Goal: Task Accomplishment & Management: Manage account settings

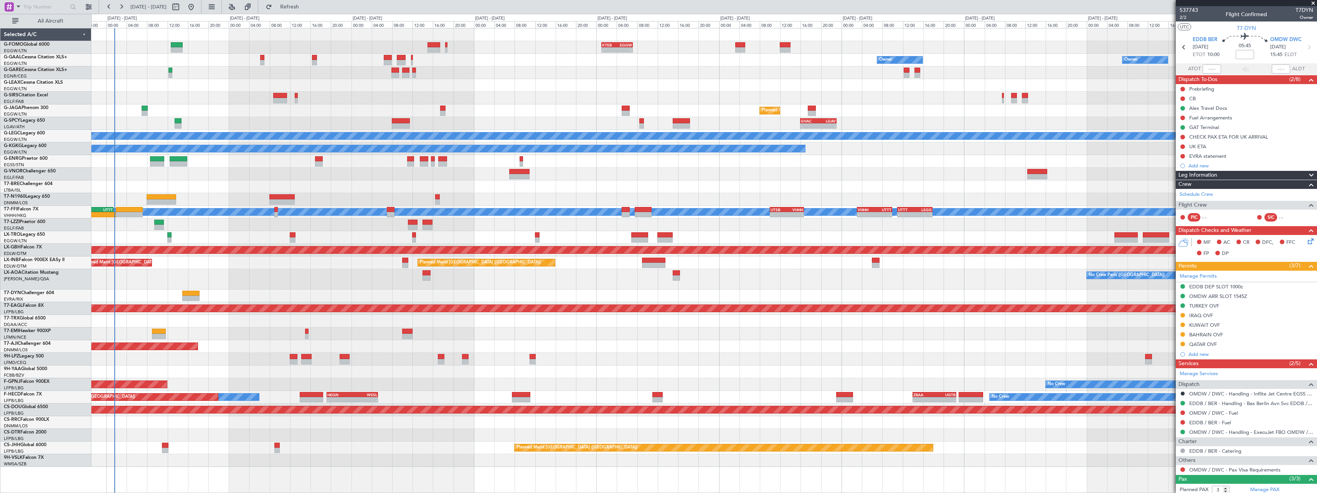
scroll to position [55, 0]
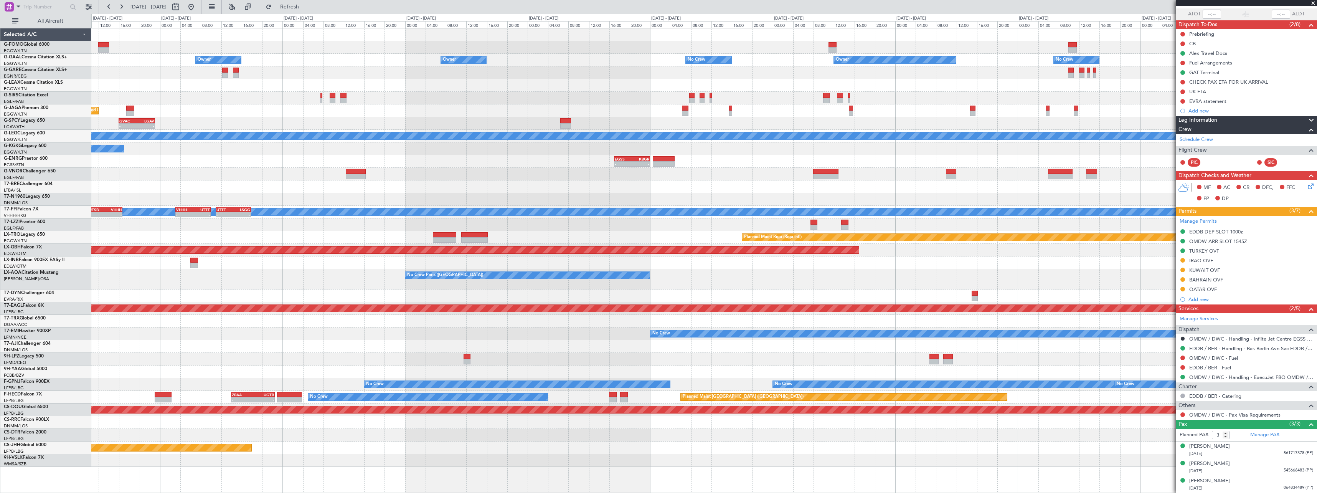
click at [252, 275] on div "No Crew Paris ([GEOGRAPHIC_DATA]) Planned Maint [GEOGRAPHIC_DATA]" at bounding box center [703, 279] width 1225 height 20
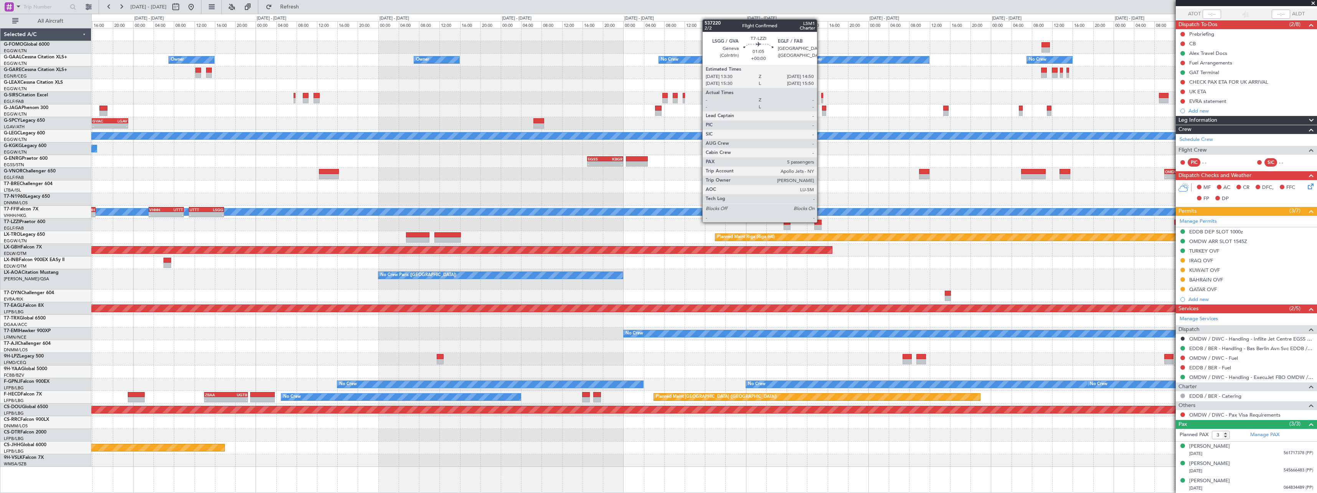
click at [820, 221] on div at bounding box center [817, 221] width 7 height 5
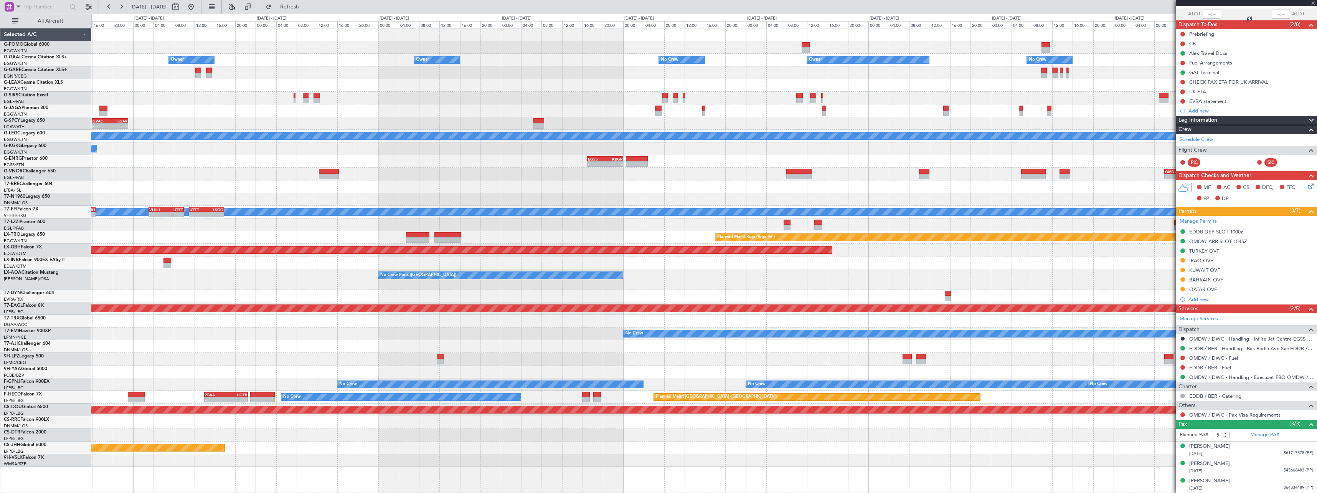
scroll to position [0, 0]
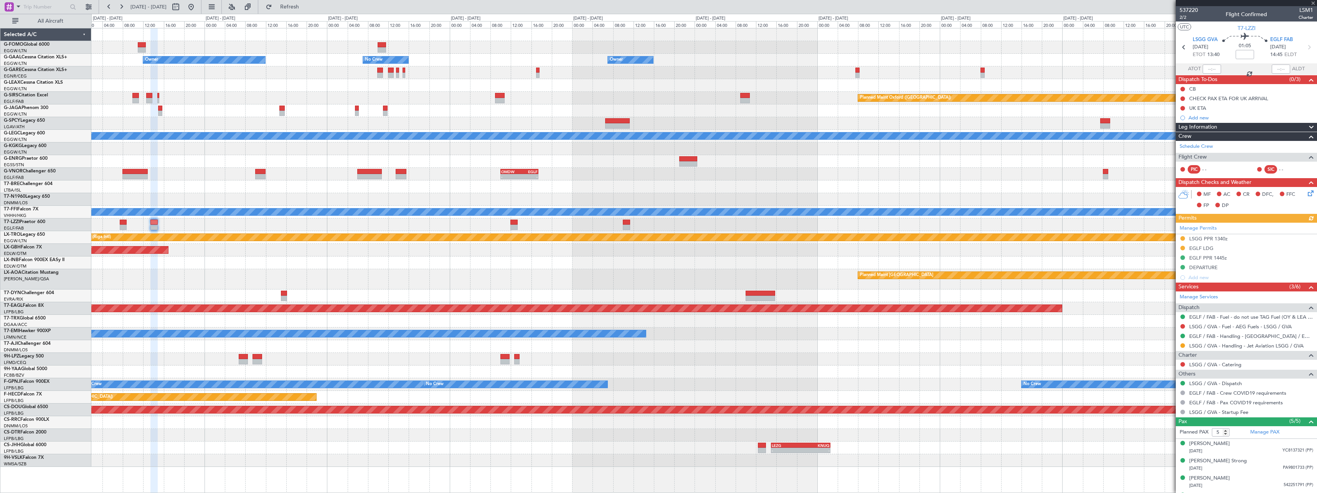
click at [409, 226] on div "Owner Owner No Crew Owner No Crew Owner Planned Maint [GEOGRAPHIC_DATA] ([GEOGR…" at bounding box center [703, 247] width 1225 height 438
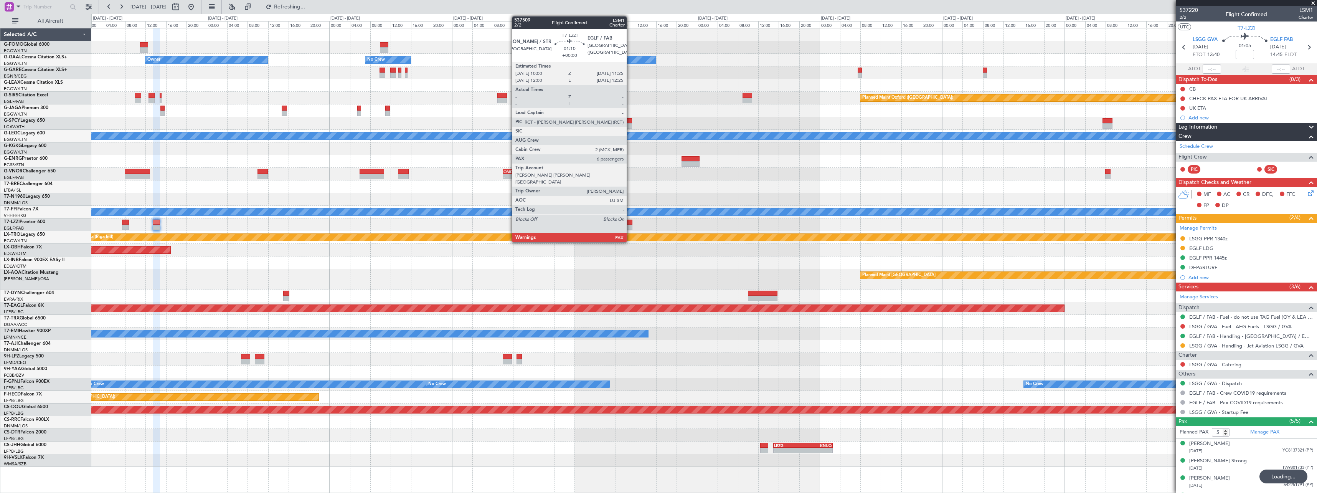
click at [630, 221] on div at bounding box center [628, 221] width 7 height 5
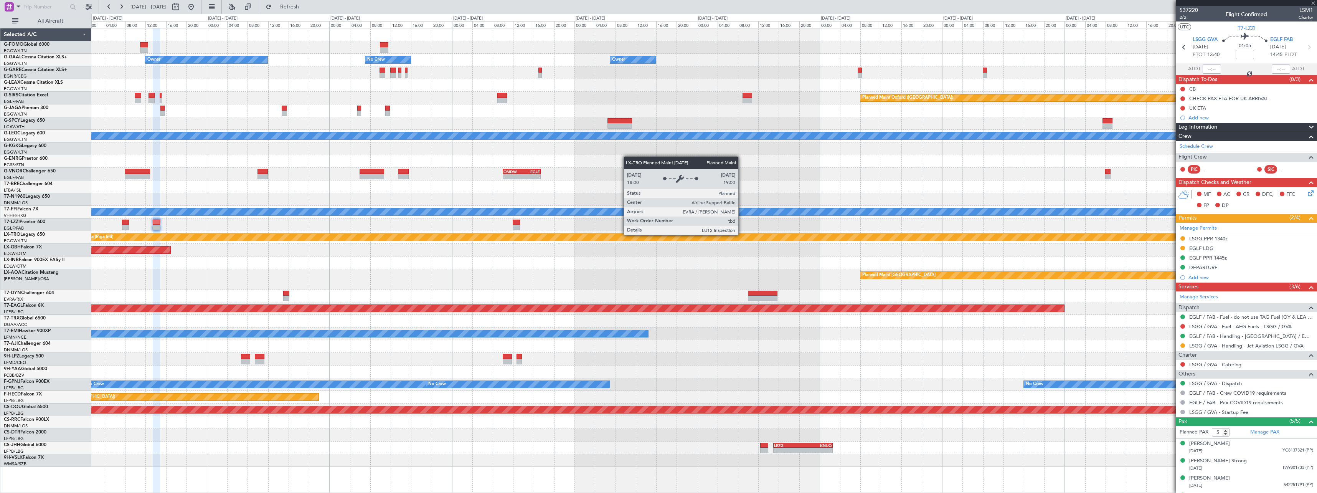
type input "6"
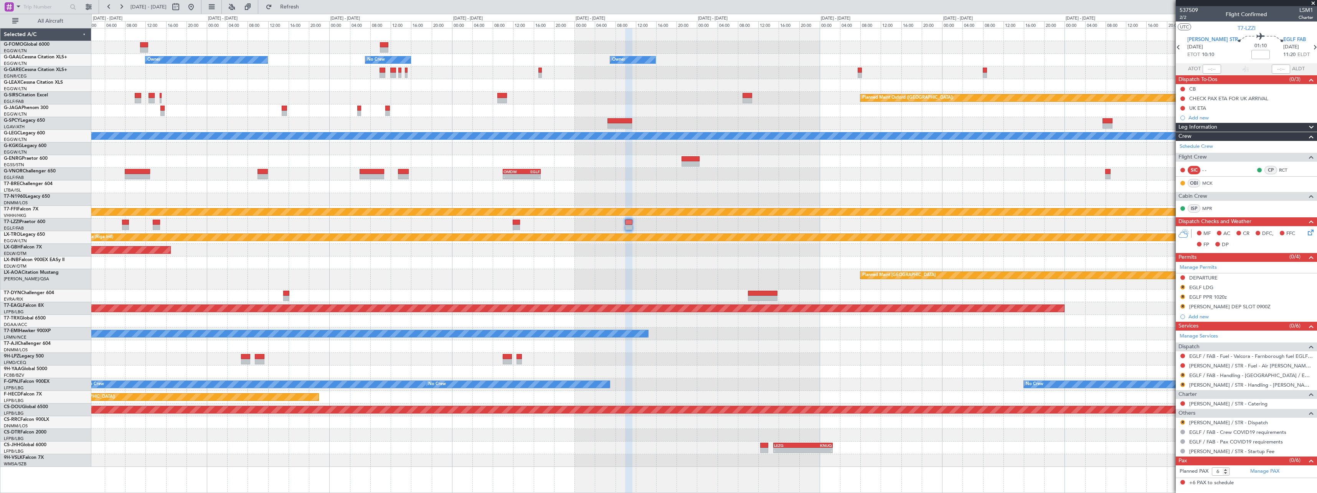
drag, startPoint x: 1182, startPoint y: 286, endPoint x: 1179, endPoint y: 304, distance: 18.4
click at [1182, 286] on button "R" at bounding box center [1182, 287] width 5 height 5
click at [1169, 322] on span "Requested" at bounding box center [1161, 321] width 24 height 8
click at [1227, 374] on link "EGLF / FAB - Handling - [GEOGRAPHIC_DATA] / EGLF / FAB" at bounding box center [1251, 375] width 124 height 7
click at [1184, 297] on button "R" at bounding box center [1182, 296] width 5 height 5
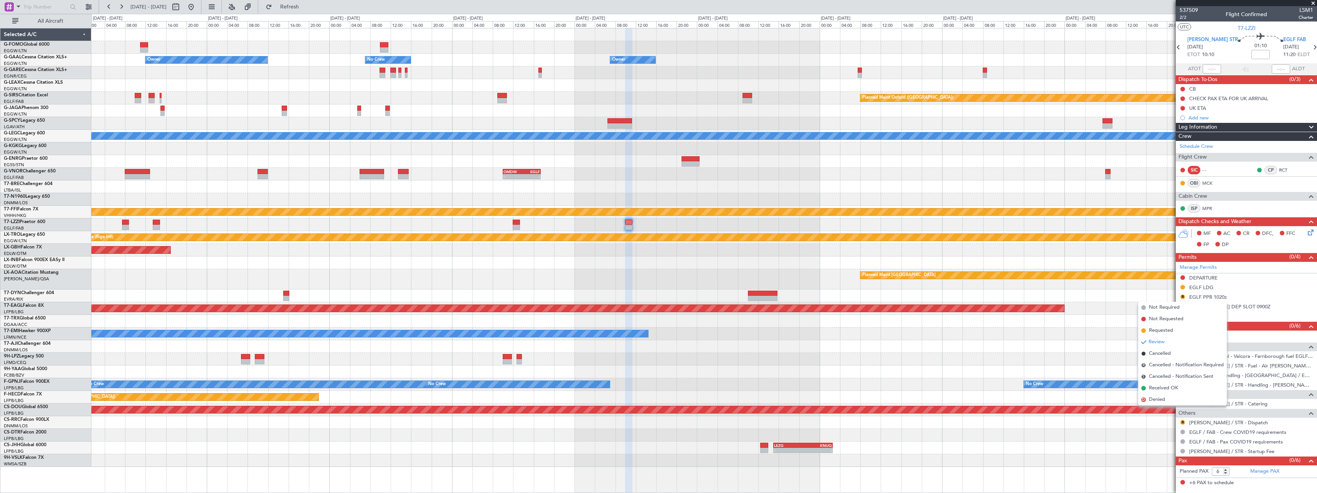
click at [1172, 334] on li "Requested" at bounding box center [1182, 331] width 89 height 12
click at [1221, 296] on div "EGLF PPR 1020z" at bounding box center [1208, 296] width 38 height 7
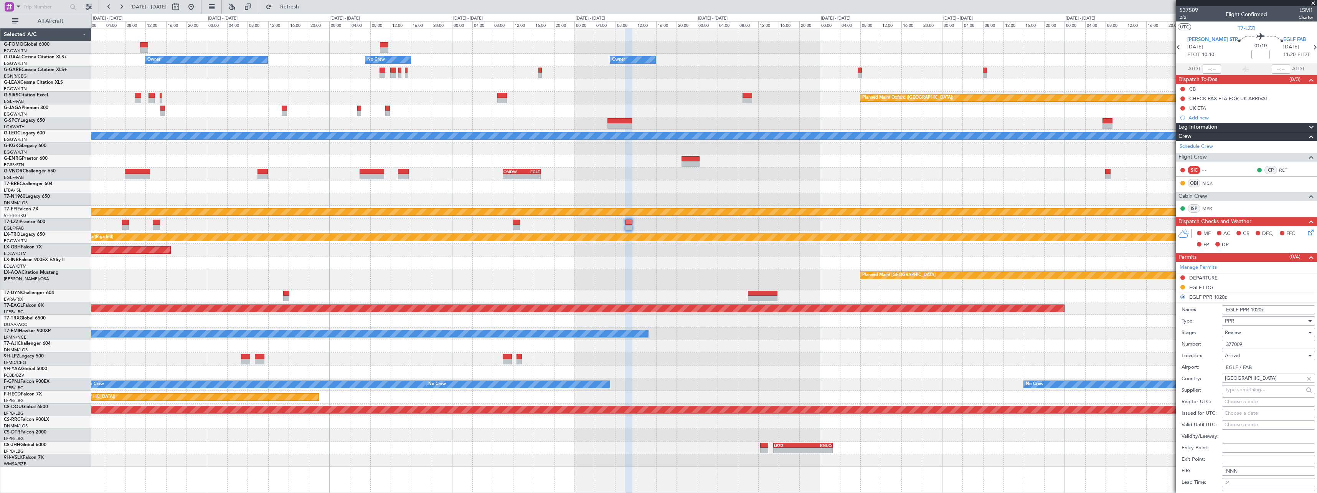
click at [1251, 310] on input "EGLF PPR 1020z" at bounding box center [1268, 309] width 93 height 9
type input "EGLF PPR 1120z"
click at [1245, 334] on div "Review" at bounding box center [1266, 332] width 82 height 12
click at [1245, 384] on span "Requested" at bounding box center [1265, 383] width 81 height 12
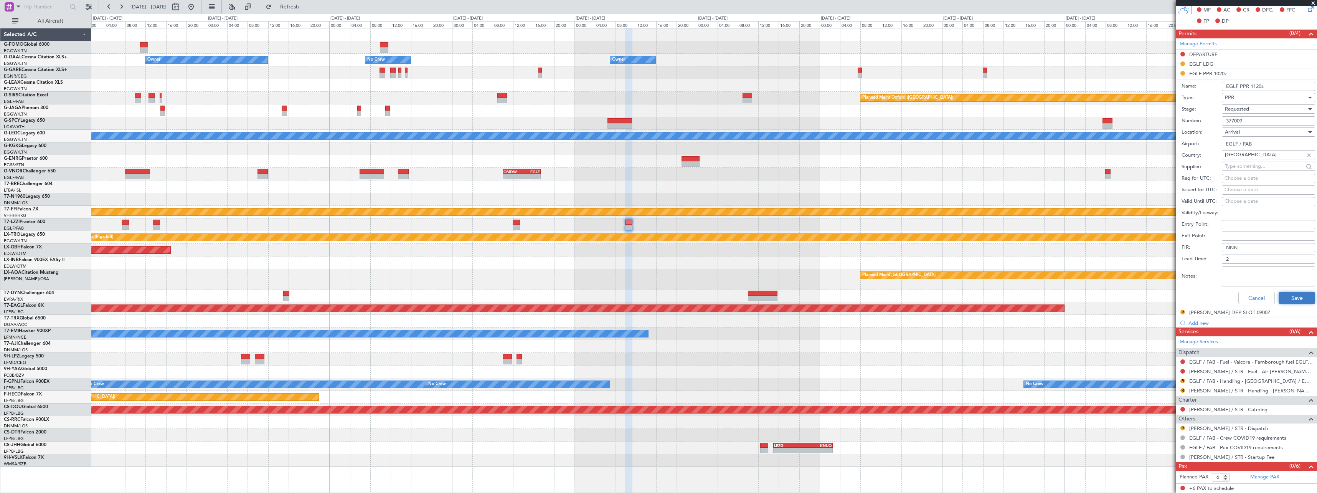
click at [1291, 303] on button "Save" at bounding box center [1296, 298] width 36 height 12
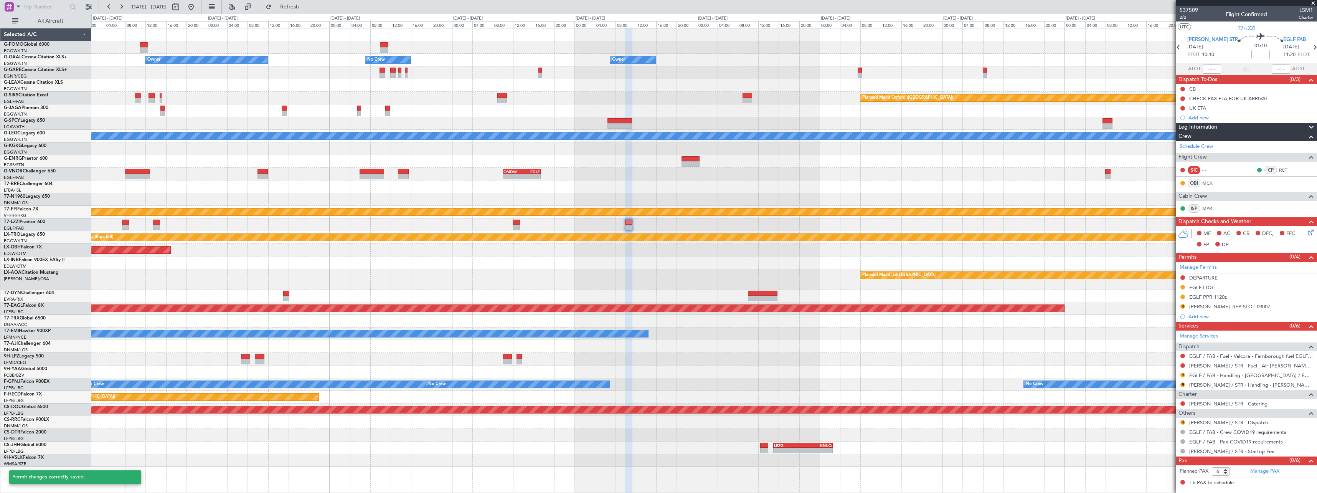
scroll to position [0, 0]
click at [1261, 383] on link "[PERSON_NAME] / STR - Handling - [PERSON_NAME] AVIATION SERVICE [PERSON_NAME]" at bounding box center [1251, 384] width 124 height 7
click at [1183, 374] on button "R" at bounding box center [1182, 375] width 5 height 5
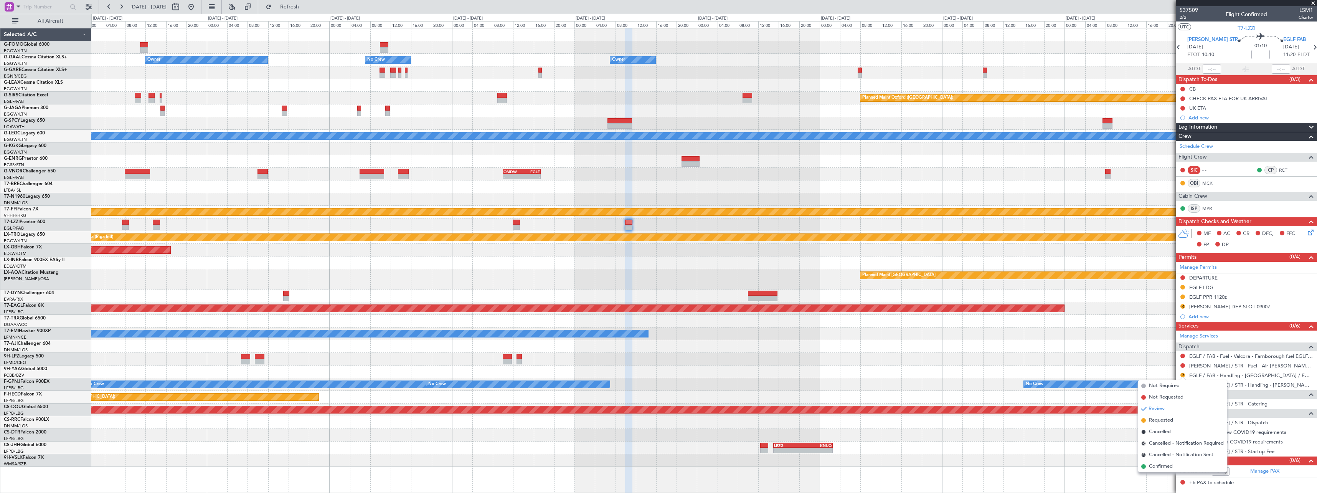
click at [1172, 419] on span "Requested" at bounding box center [1161, 420] width 24 height 8
click at [1182, 422] on button "R" at bounding box center [1182, 422] width 5 height 5
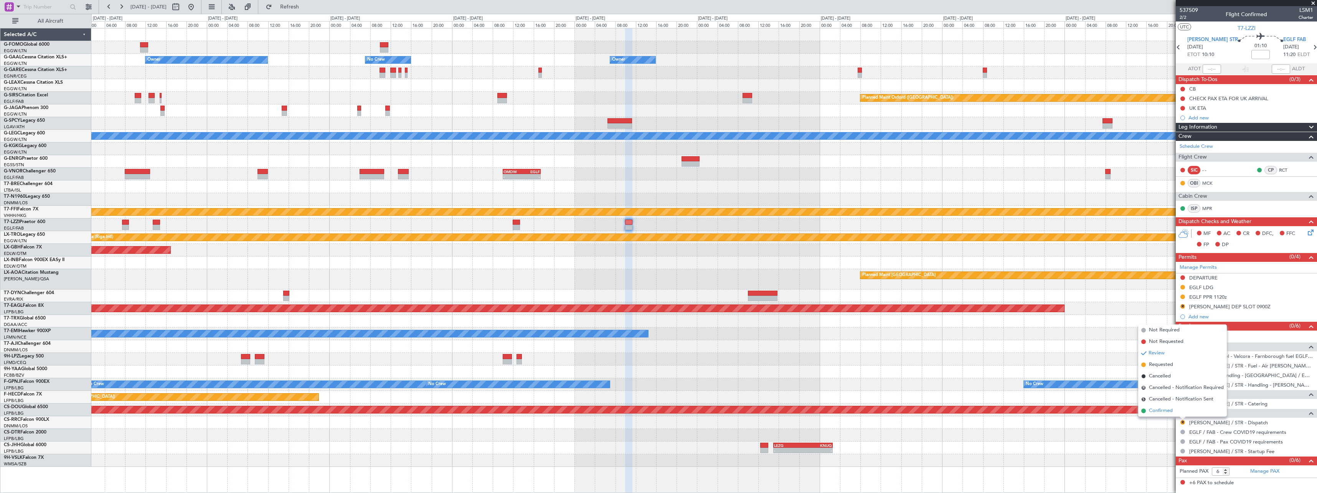
click at [1173, 409] on li "Confirmed" at bounding box center [1182, 411] width 89 height 12
click at [1235, 308] on div "[PERSON_NAME] DEP SLOT 0900Z" at bounding box center [1229, 306] width 81 height 7
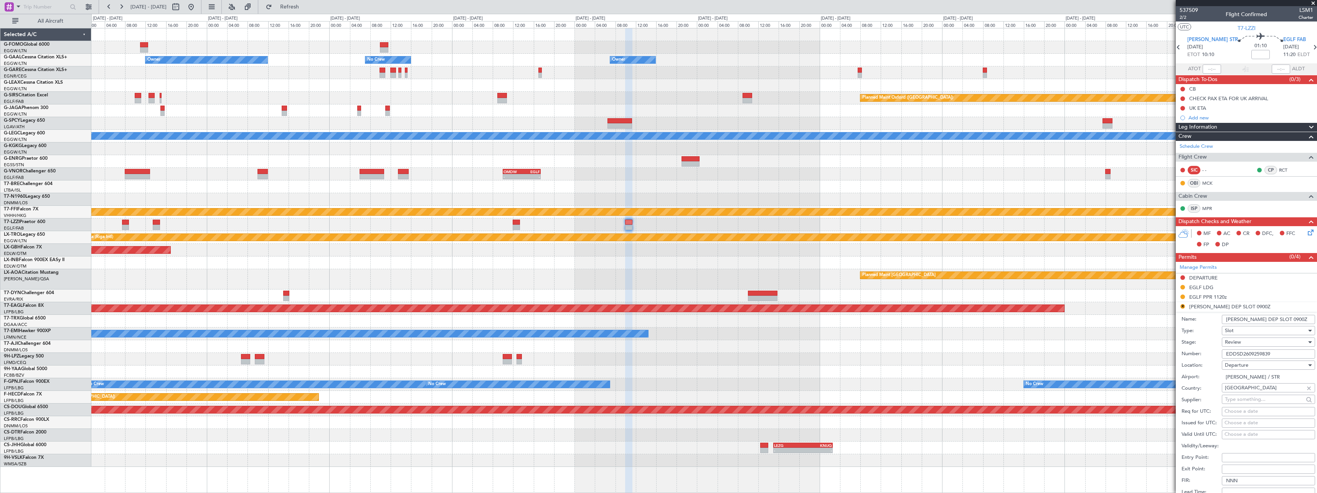
click at [1268, 321] on input "[PERSON_NAME] DEP SLOT 0900Z" at bounding box center [1268, 319] width 93 height 9
type input "[PERSON_NAME] DEP SLOT 1000Z"
click at [1247, 337] on div "Review" at bounding box center [1266, 342] width 82 height 12
drag, startPoint x: 1247, startPoint y: 397, endPoint x: 1248, endPoint y: 388, distance: 8.8
click at [1247, 396] on span "Requested" at bounding box center [1265, 392] width 81 height 12
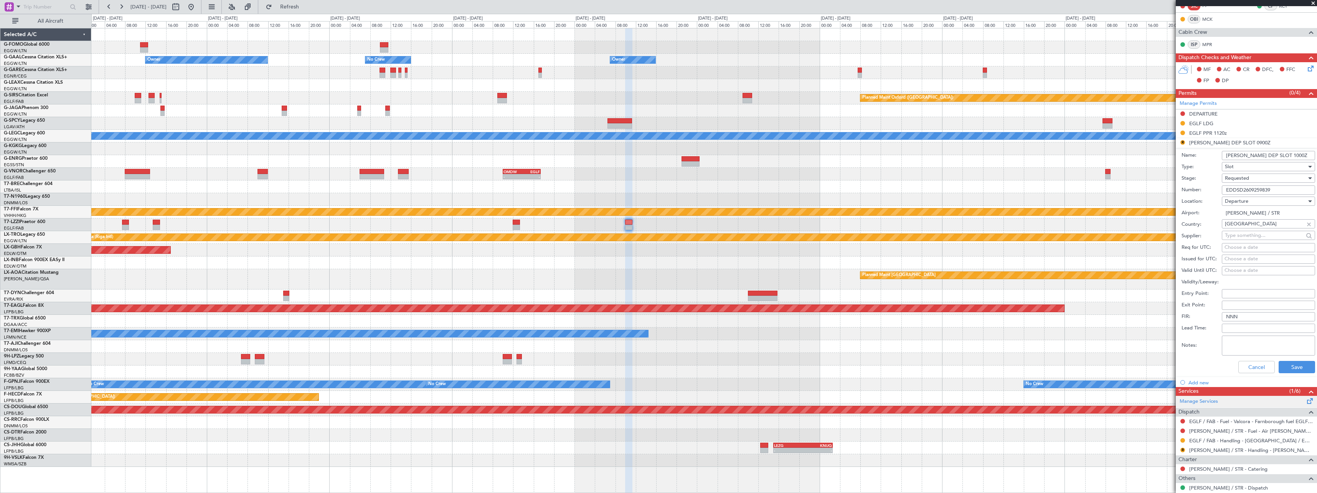
scroll to position [192, 0]
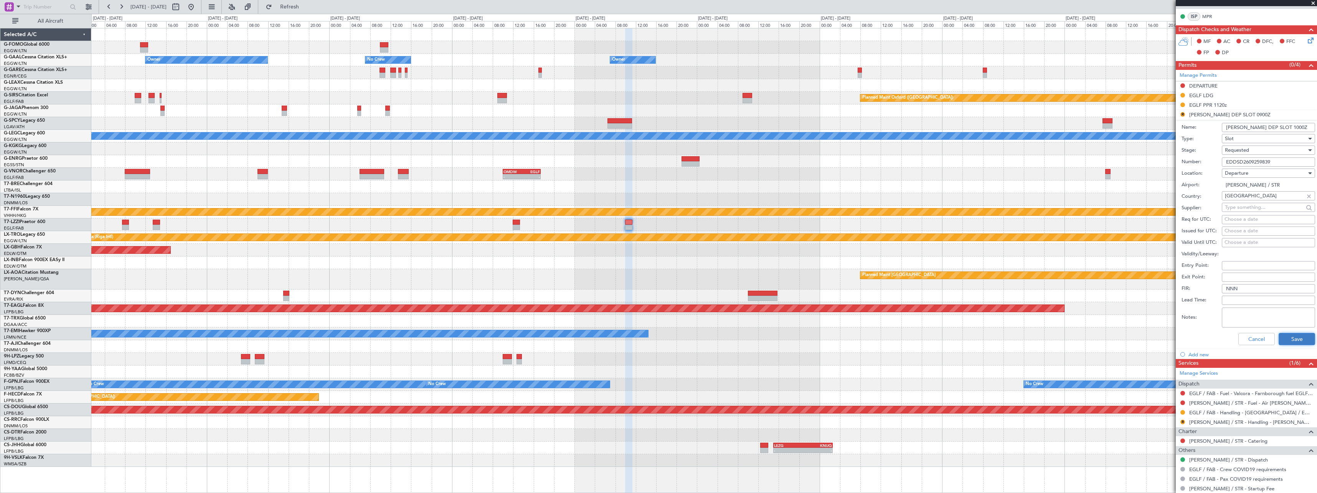
click at [1308, 341] on button "Save" at bounding box center [1296, 339] width 36 height 12
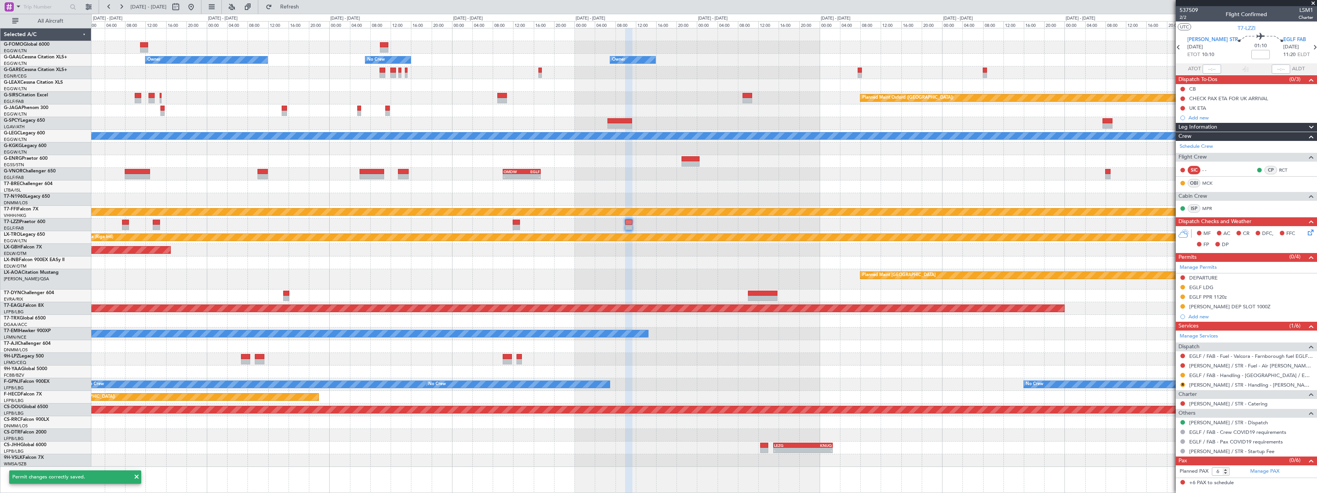
scroll to position [0, 0]
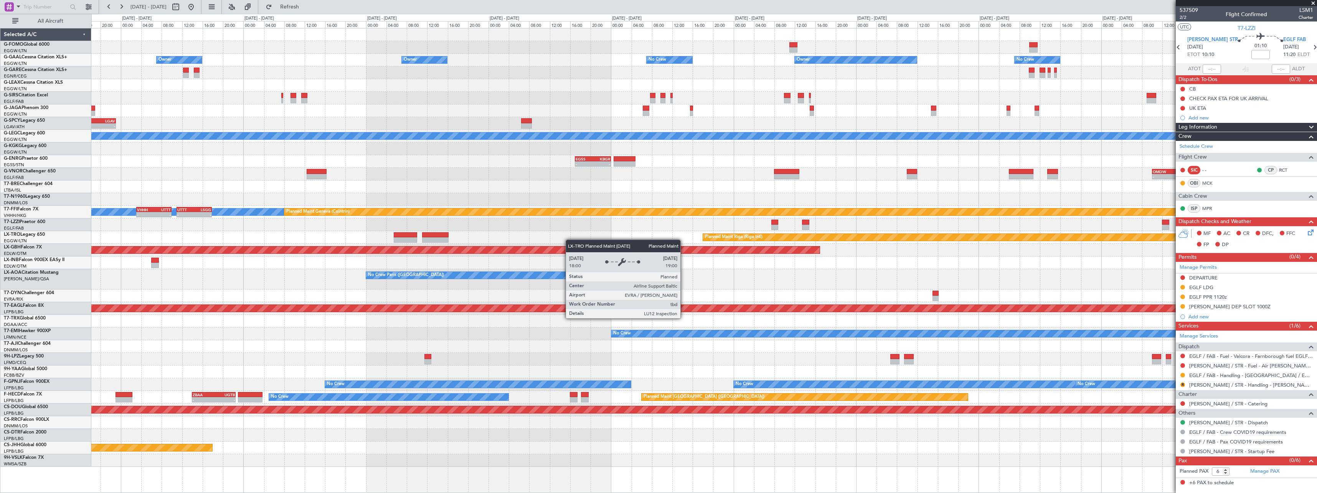
click at [763, 237] on div "KTEB 01:00 Z EGGW 07:10 Z - - Owner Owner No Crew Owner No Crew Owner Owner Pla…" at bounding box center [703, 247] width 1225 height 438
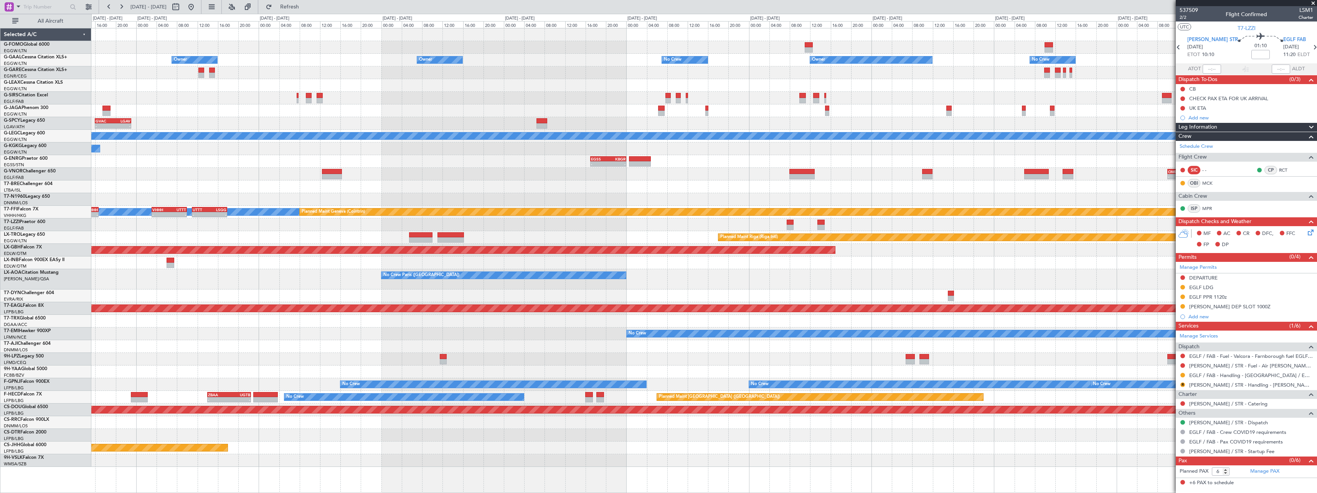
click at [958, 219] on div at bounding box center [703, 224] width 1225 height 13
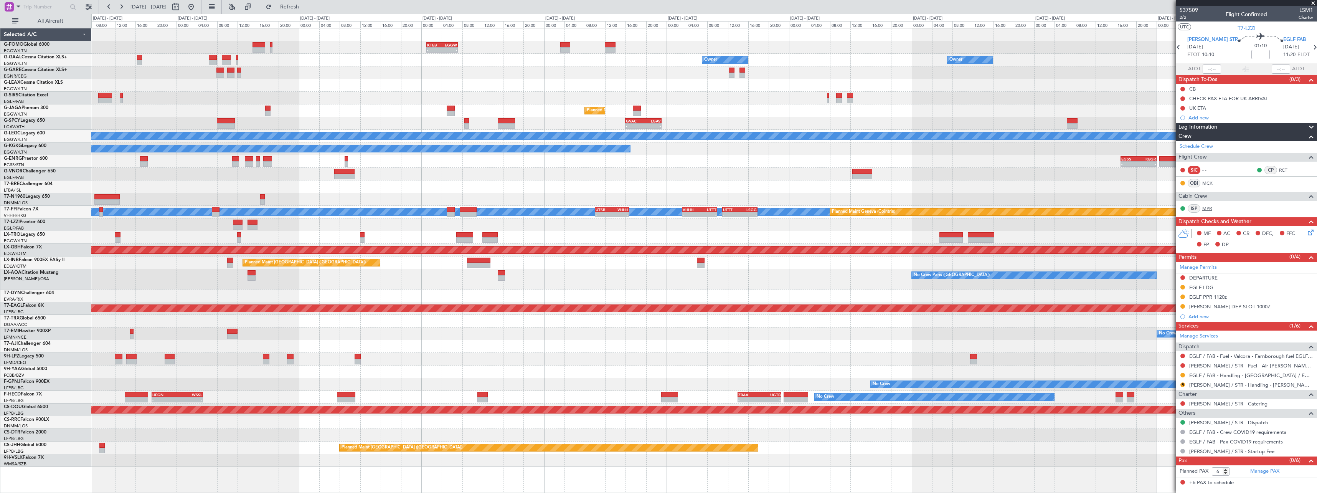
click at [1174, 206] on div "- - KTEB 01:00 Z EGGW 07:10 Z No Crew Owner Owner Owner Owner No Crew Planned M…" at bounding box center [703, 247] width 1225 height 438
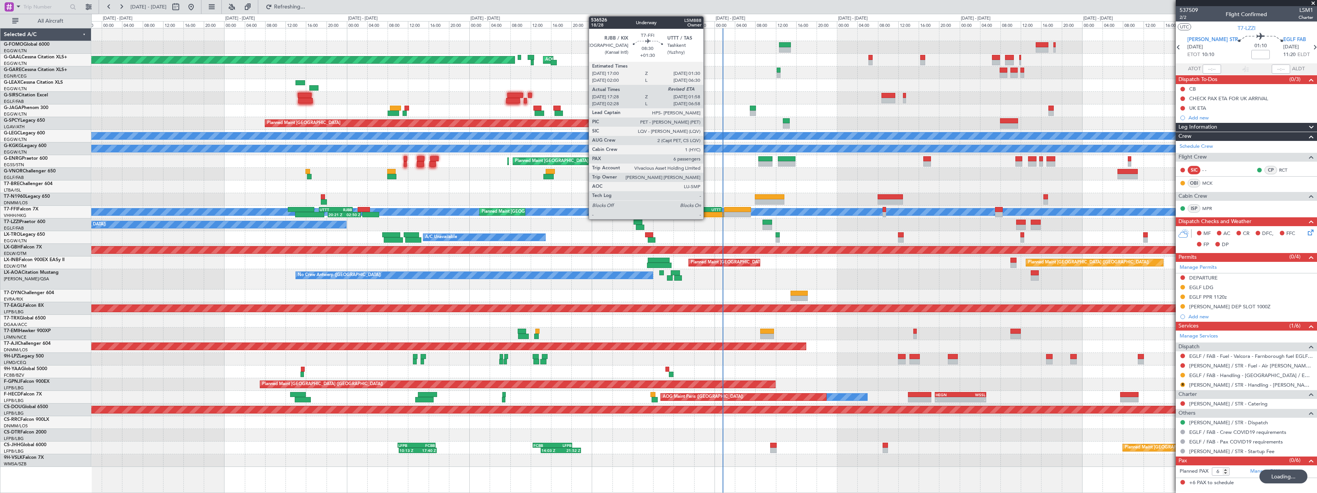
click at [706, 211] on div "RJBB 17:00 Z UTTT 01:30 Z" at bounding box center [700, 209] width 44 height 5
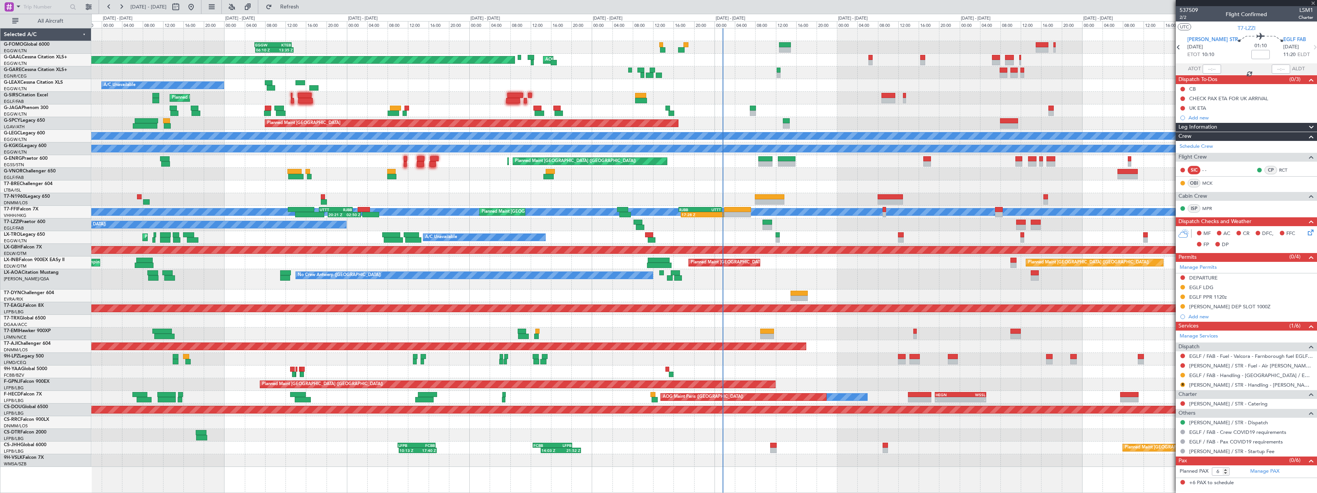
type input "+01:30"
type input "17:28"
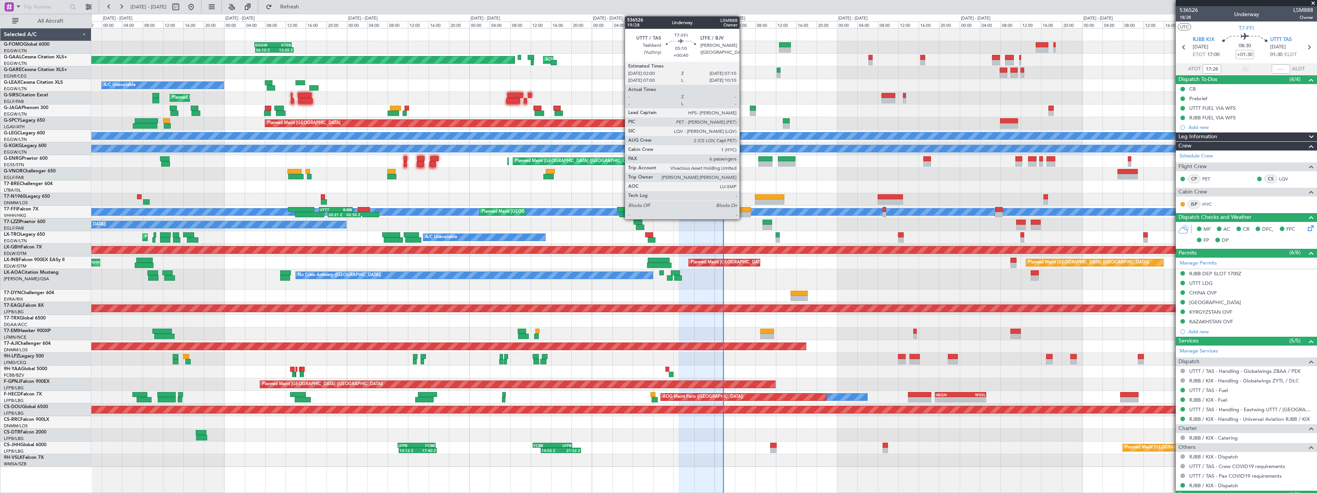
click at [743, 209] on div at bounding box center [737, 209] width 26 height 5
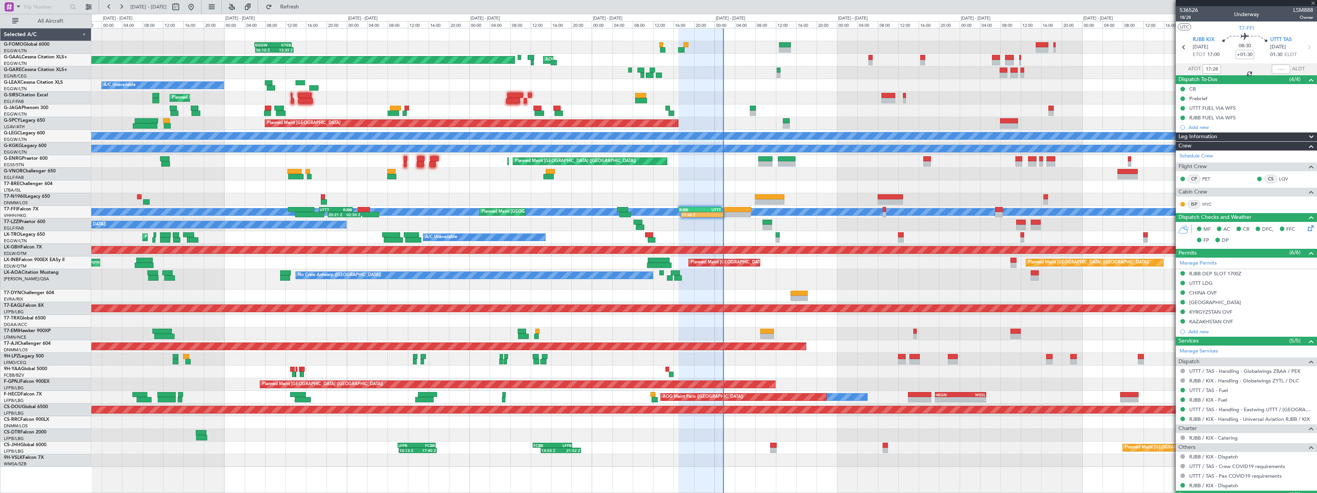
type input "+00:40"
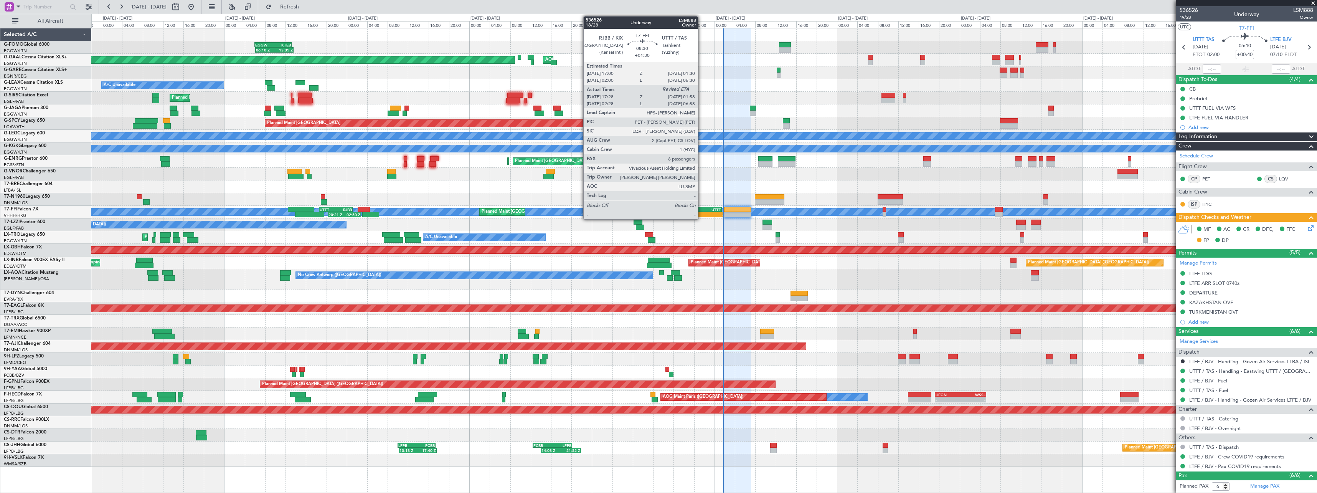
click at [702, 208] on div "UTTT" at bounding box center [710, 209] width 21 height 5
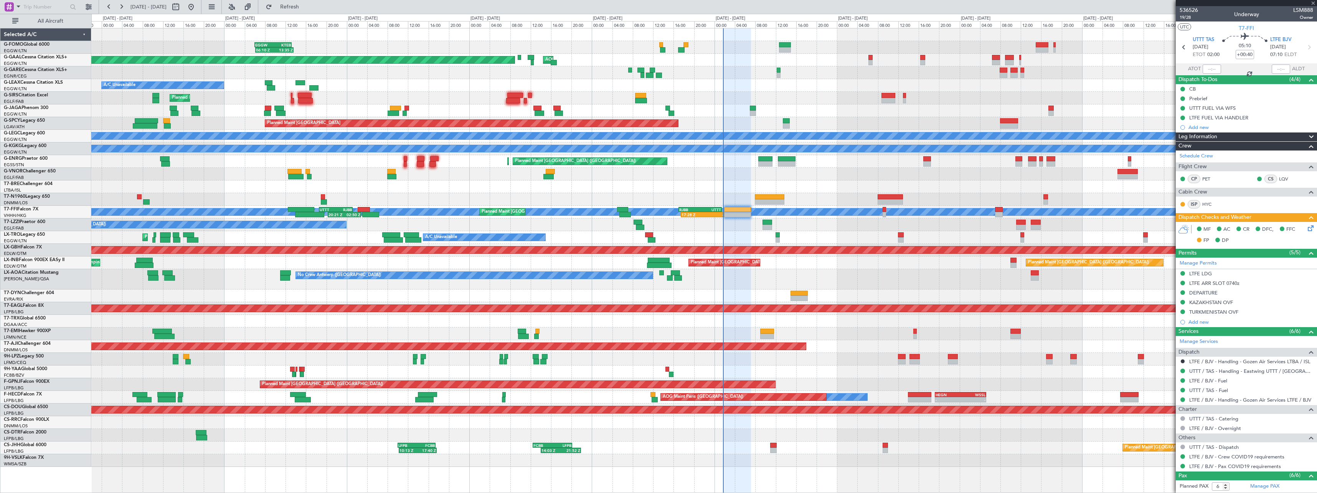
type input "+01:30"
type input "17:28"
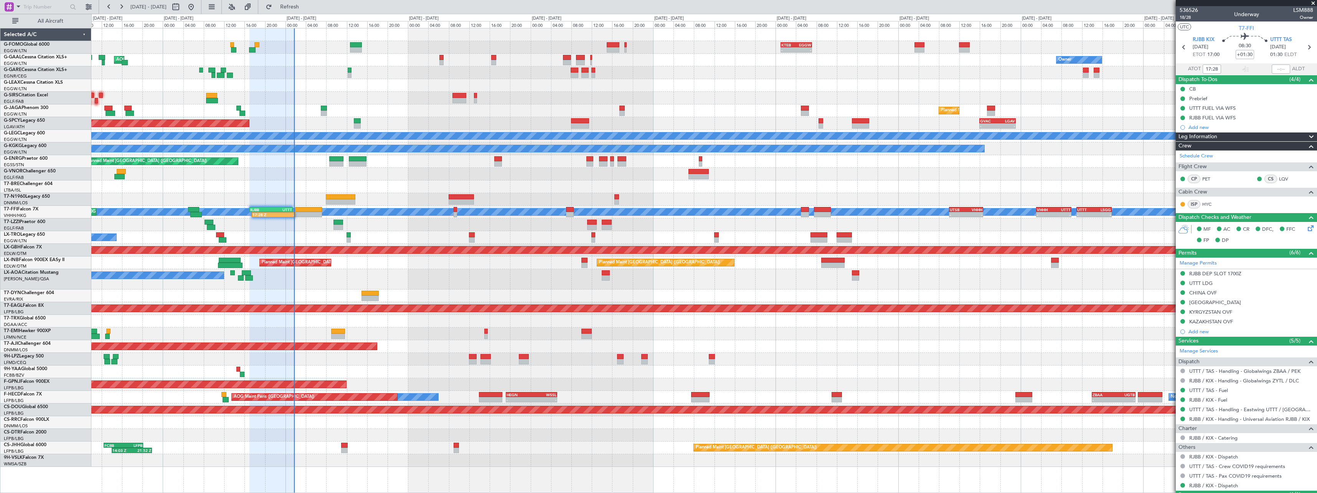
click at [442, 218] on div "A/C Unavailable [GEOGRAPHIC_DATA] ([GEOGRAPHIC_DATA])" at bounding box center [703, 224] width 1225 height 13
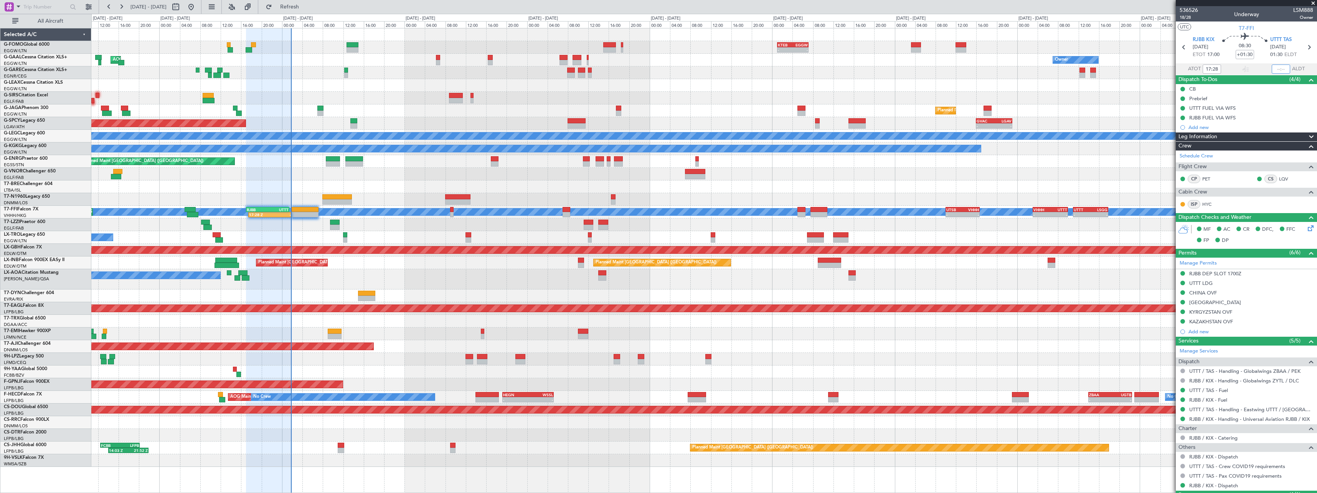
click at [1281, 69] on input "text" at bounding box center [1280, 68] width 18 height 9
click at [1276, 70] on input "text" at bounding box center [1280, 68] width 18 height 9
type input "01:47"
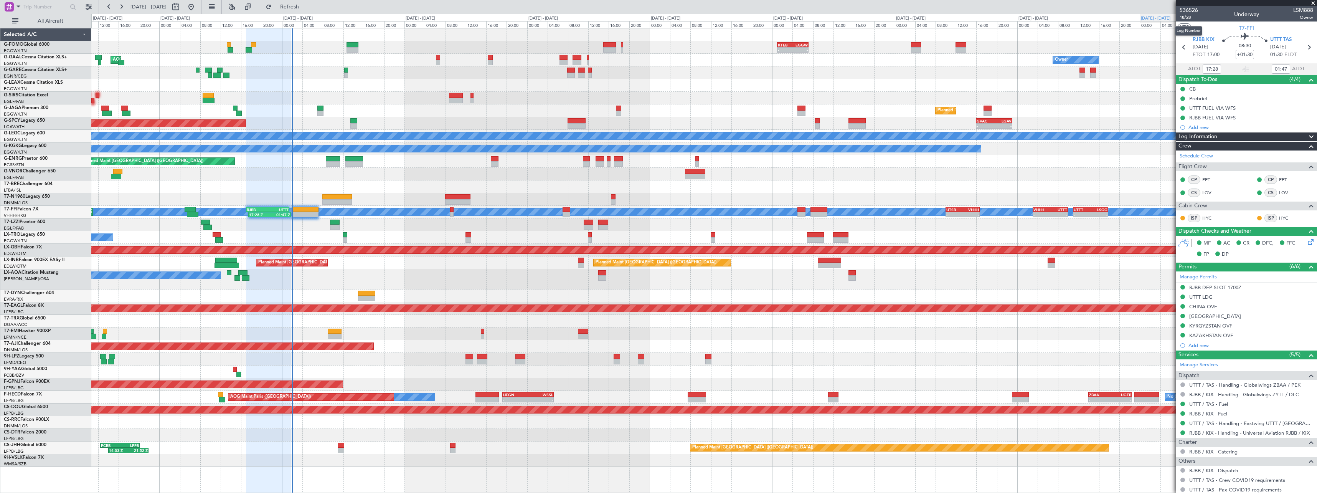
drag, startPoint x: 1187, startPoint y: 15, endPoint x: 1161, endPoint y: 20, distance: 26.5
click at [1187, 15] on span "18/28" at bounding box center [1188, 17] width 18 height 7
click at [796, 185] on div at bounding box center [703, 186] width 1225 height 13
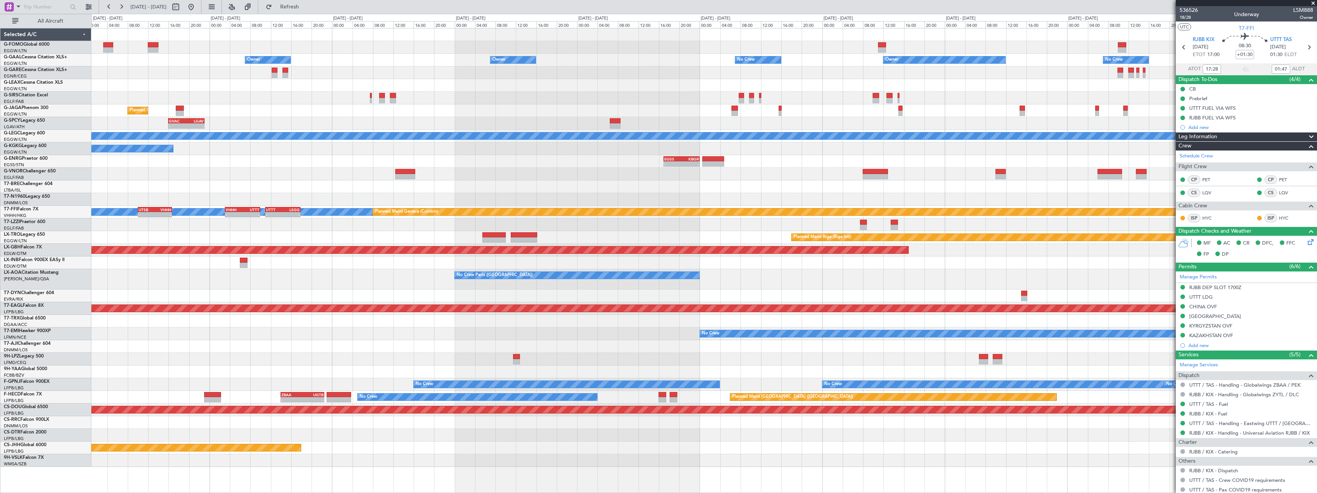
click at [201, 174] on div "KTEB 01:00 Z EGGW 07:10 Z - - Owner Owner No Crew Owner Owner No Crew Owner Pla…" at bounding box center [703, 247] width 1225 height 438
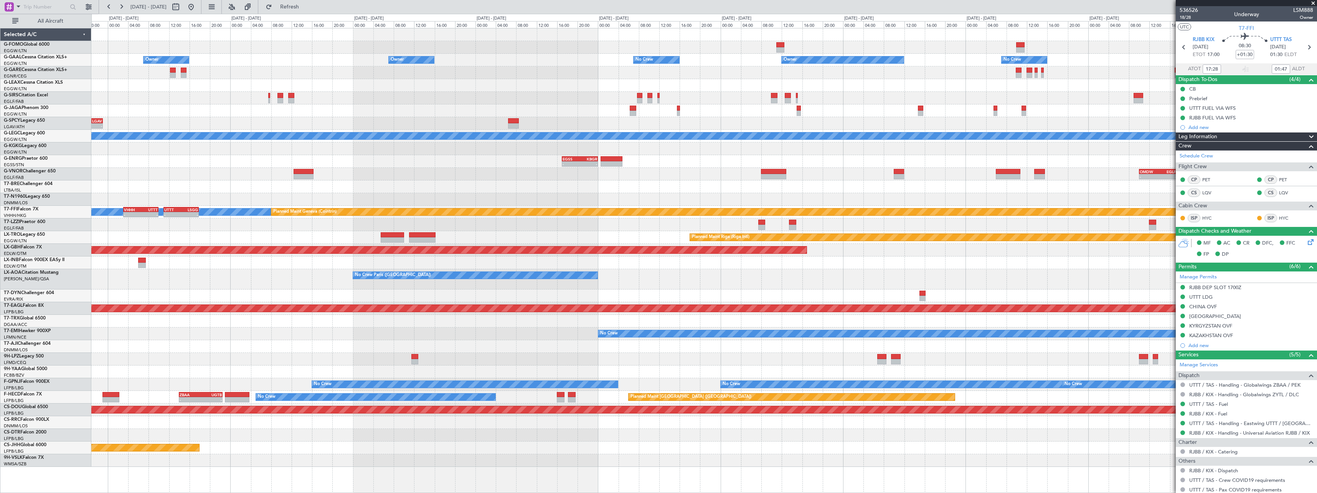
click at [662, 323] on div "KTEB 01:00 Z EGGW 07:10 Z - - Owner Owner No Crew Owner Owner No Crew Owner Pla…" at bounding box center [703, 247] width 1225 height 438
click at [686, 203] on div "KTEB 01:00 Z EGGW 07:10 Z - - Owner Owner No Crew Owner Owner No Crew Owner Pla…" at bounding box center [703, 247] width 1225 height 438
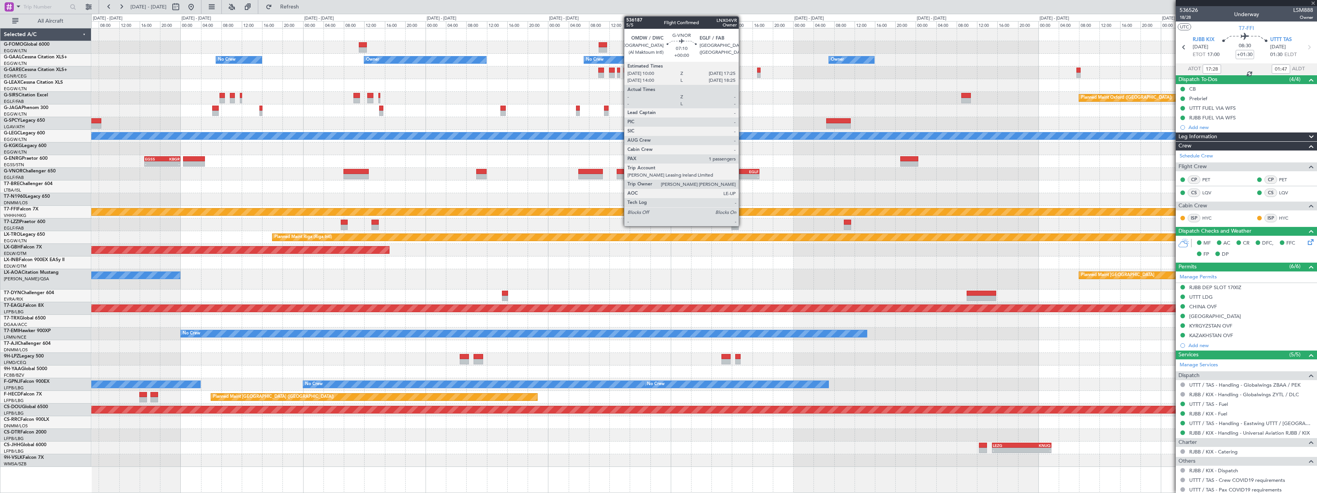
click at [742, 173] on div "OMDW 10:00 Z EGLF 17:25 Z" at bounding box center [740, 171] width 38 height 5
click at [743, 171] on div "EGLF" at bounding box center [749, 171] width 18 height 5
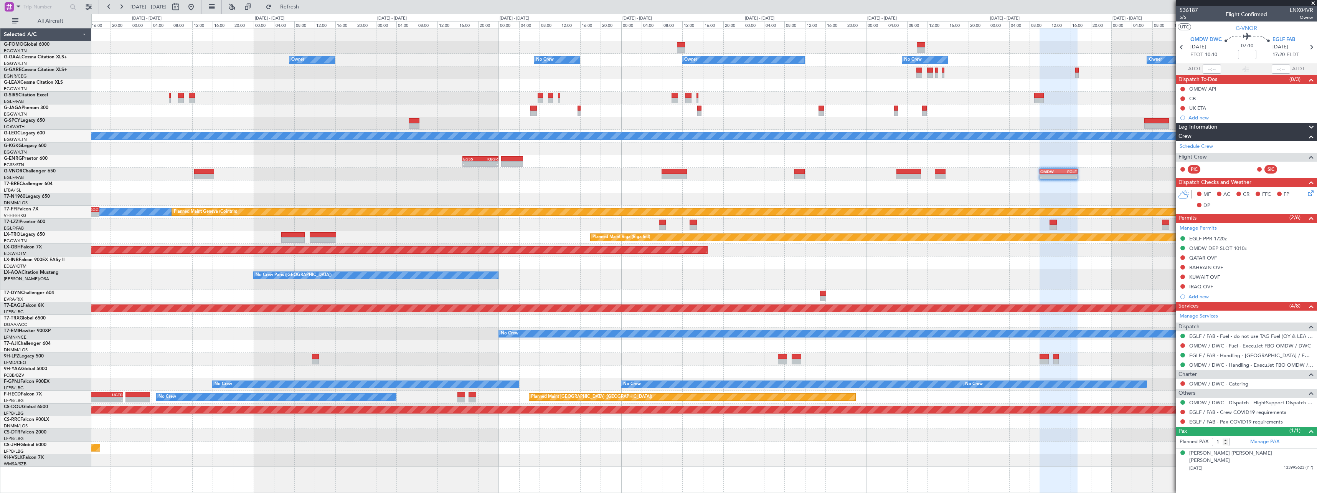
click at [764, 266] on div at bounding box center [703, 262] width 1225 height 13
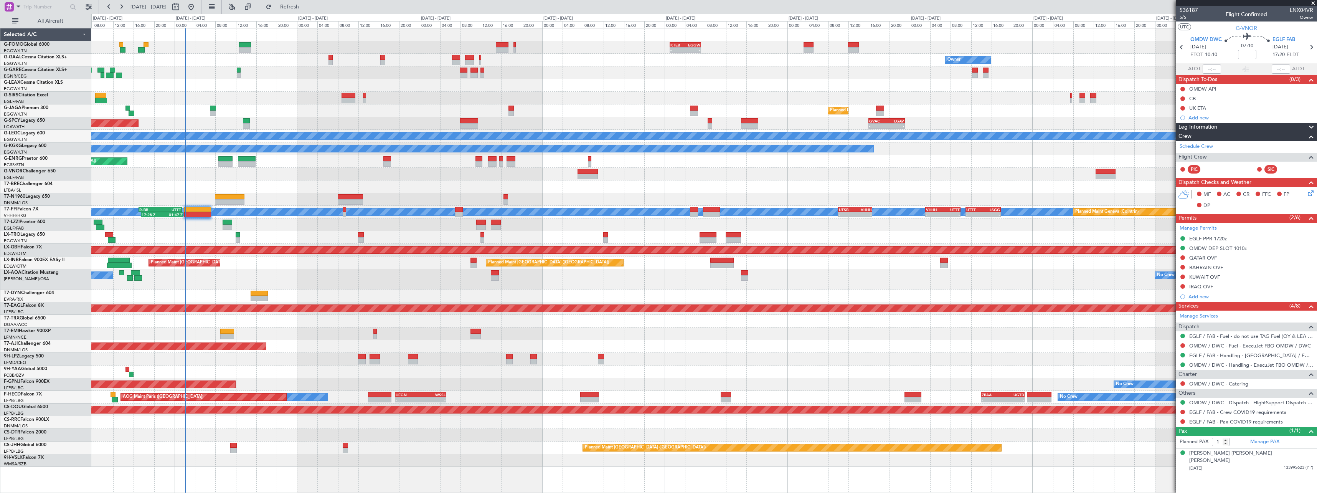
click at [766, 275] on div "- - KTEB 01:00 Z EGGW 07:10 Z Owner Owner AOG Maint [GEOGRAPHIC_DATA] No Crew O…" at bounding box center [658, 253] width 1317 height 479
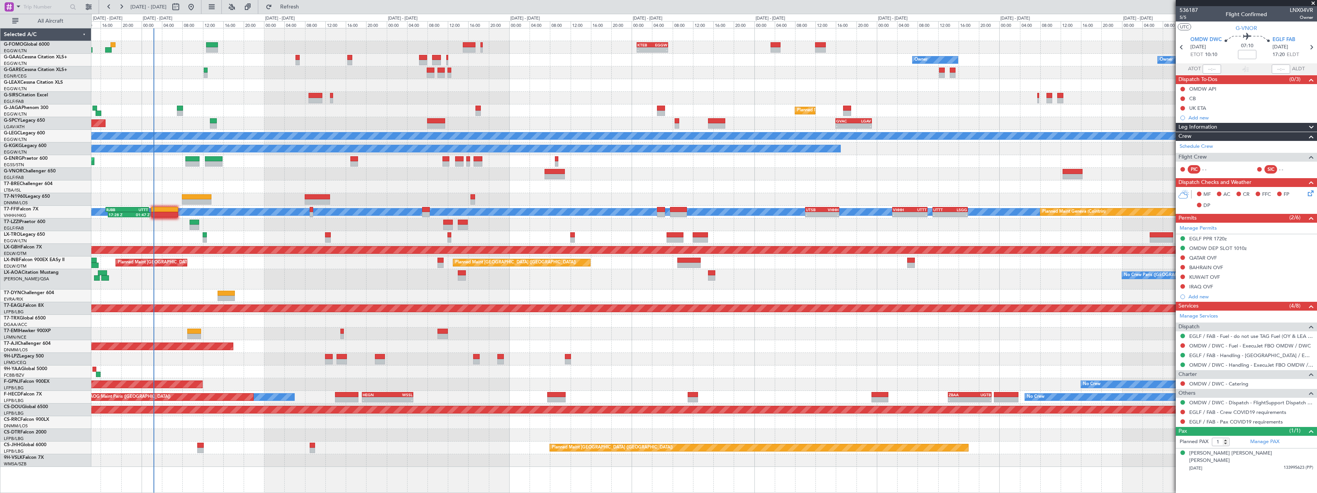
click at [1312, 3] on span at bounding box center [1313, 3] width 8 height 7
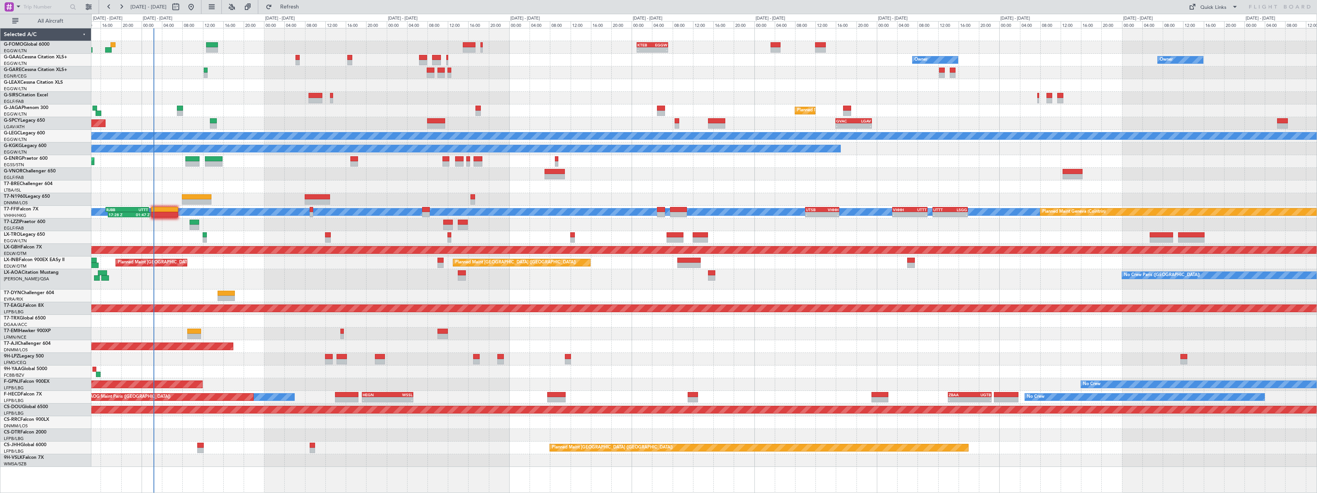
type input "0"
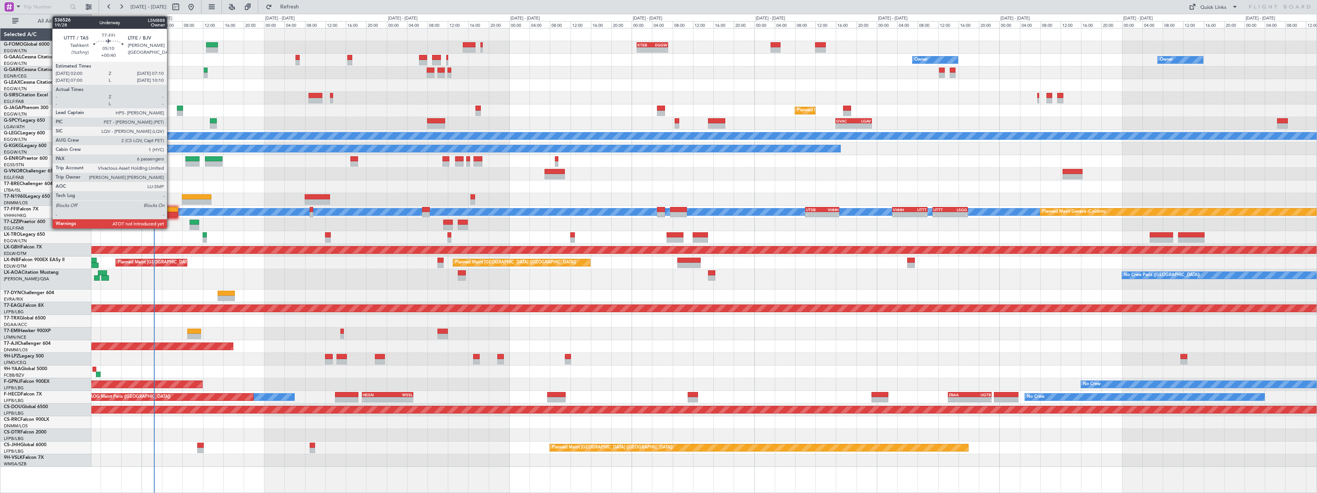
click at [170, 213] on div at bounding box center [164, 214] width 26 height 5
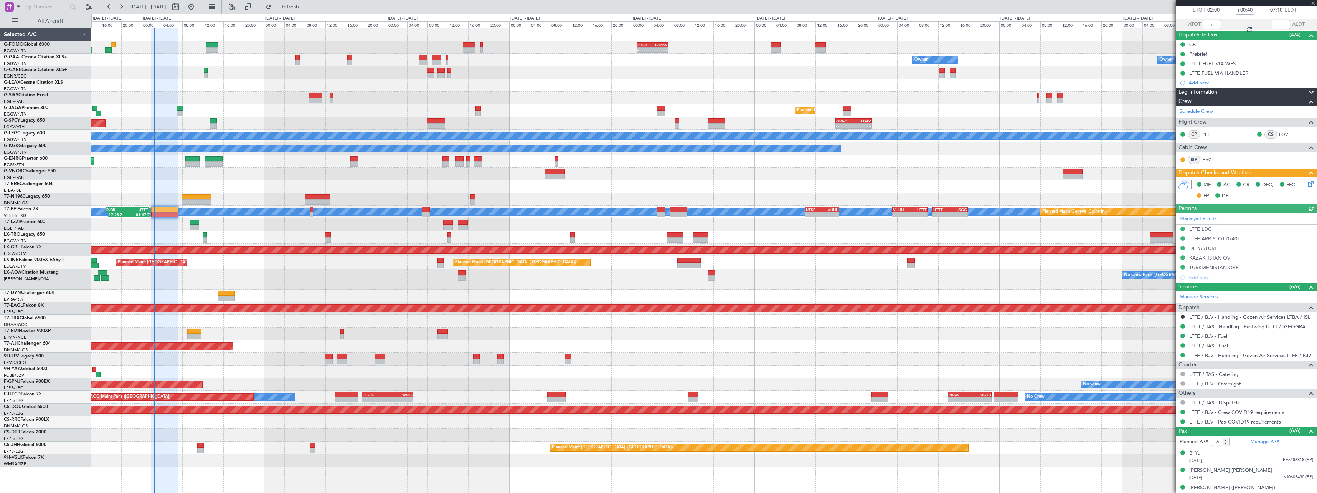
scroll to position [103, 0]
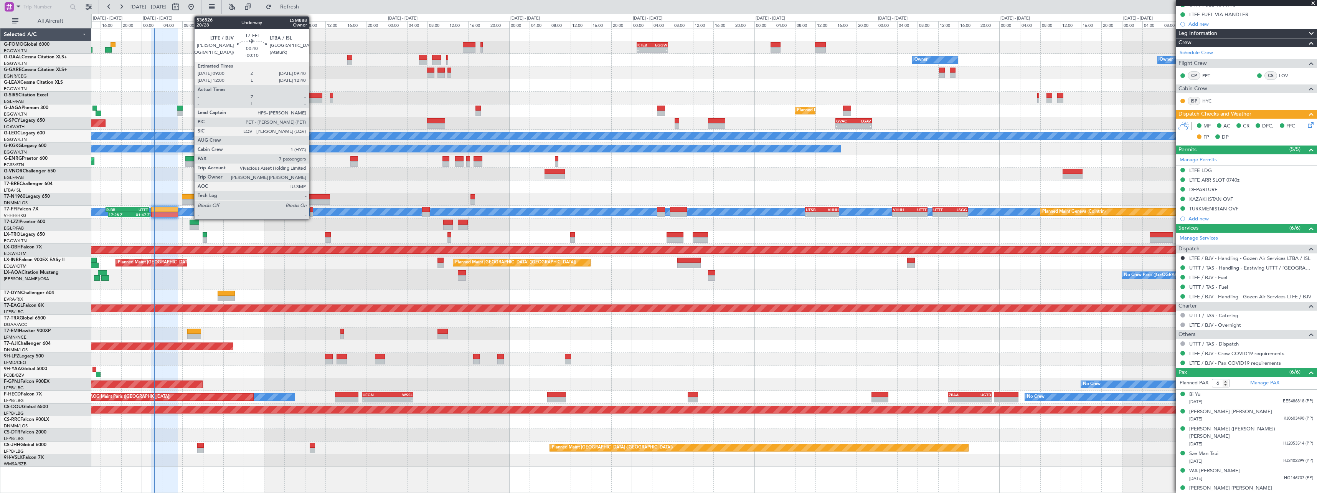
click at [311, 212] on div at bounding box center [311, 214] width 3 height 5
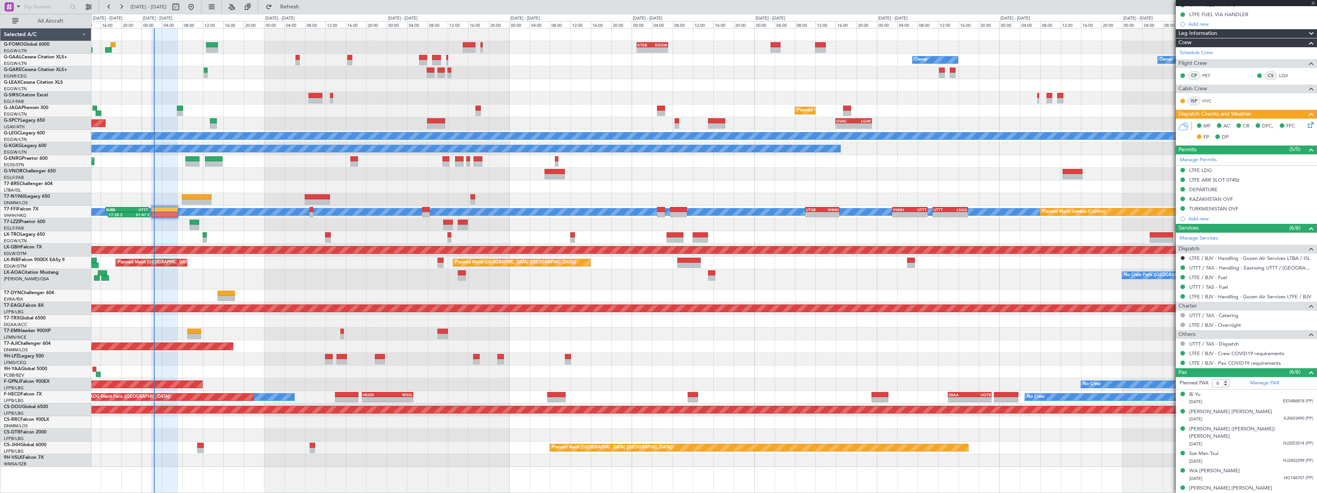
type input "-00:10"
type input "7"
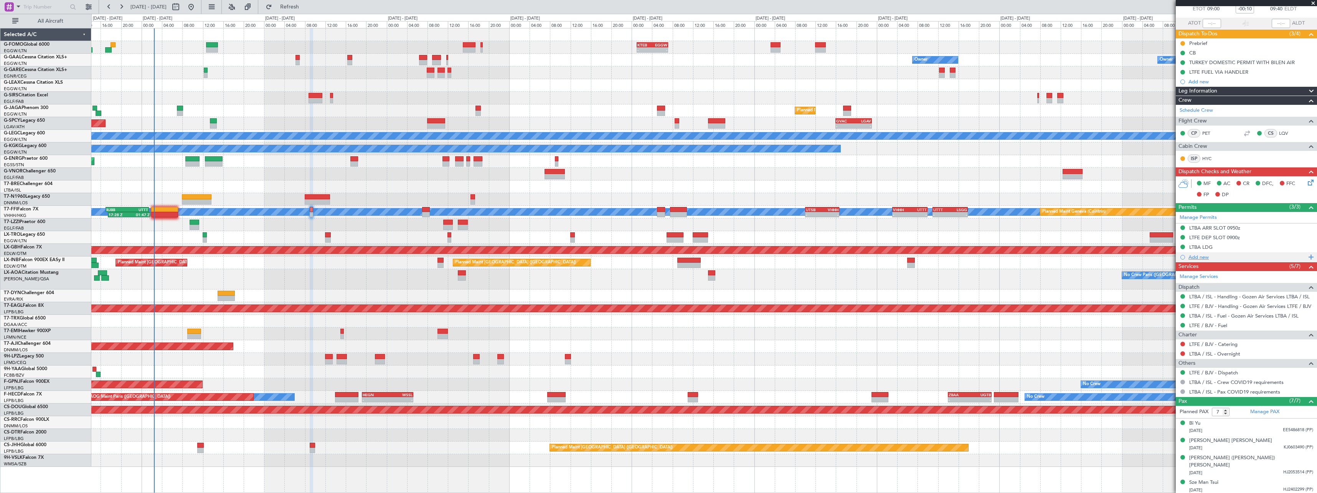
scroll to position [0, 0]
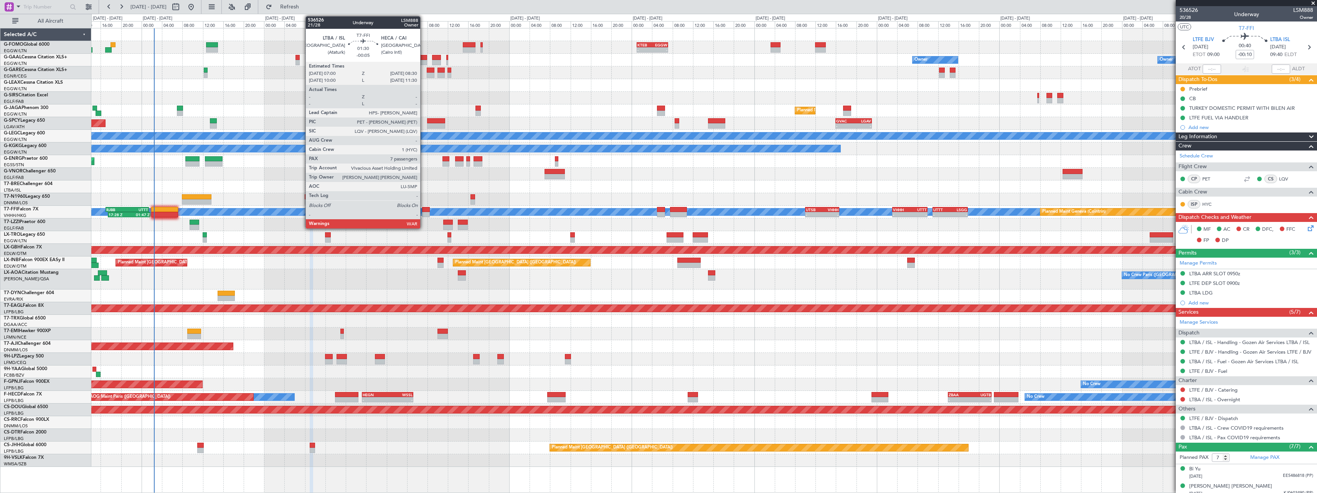
click at [424, 209] on div at bounding box center [426, 209] width 8 height 5
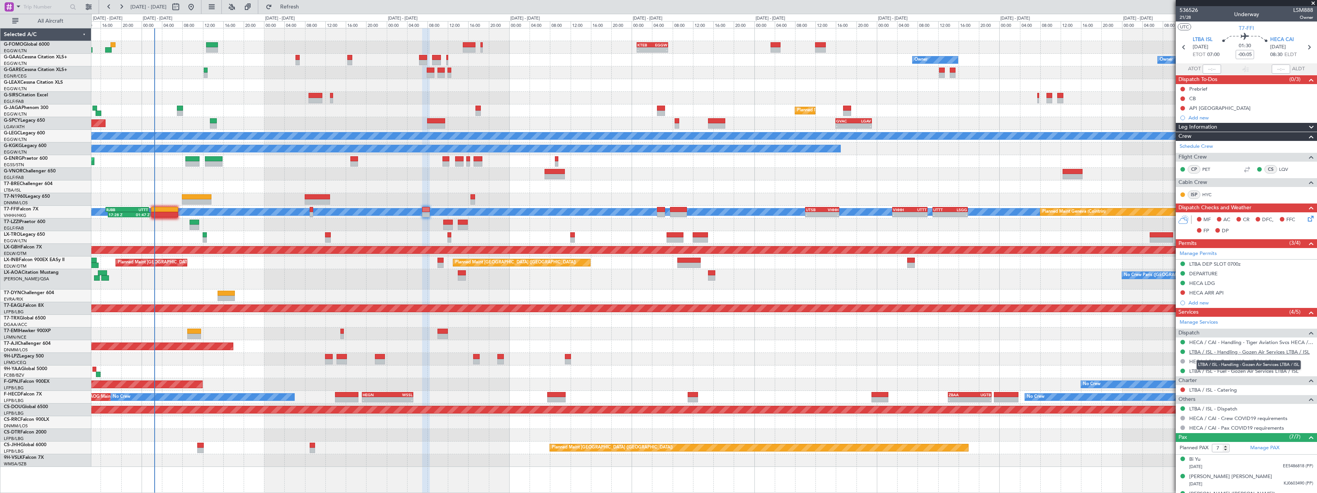
drag, startPoint x: 1296, startPoint y: 353, endPoint x: 1289, endPoint y: 350, distance: 6.7
click at [1296, 353] on link "LTBA / ISL - Handling - Gozen Air Services LTBA / ISL" at bounding box center [1249, 351] width 120 height 7
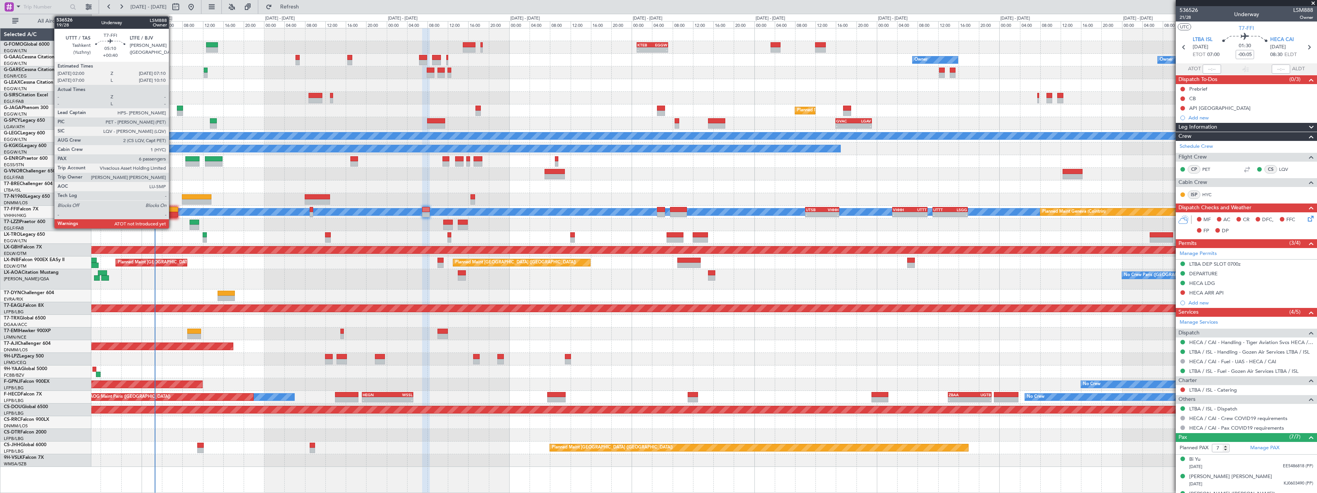
click at [172, 212] on div at bounding box center [164, 214] width 26 height 5
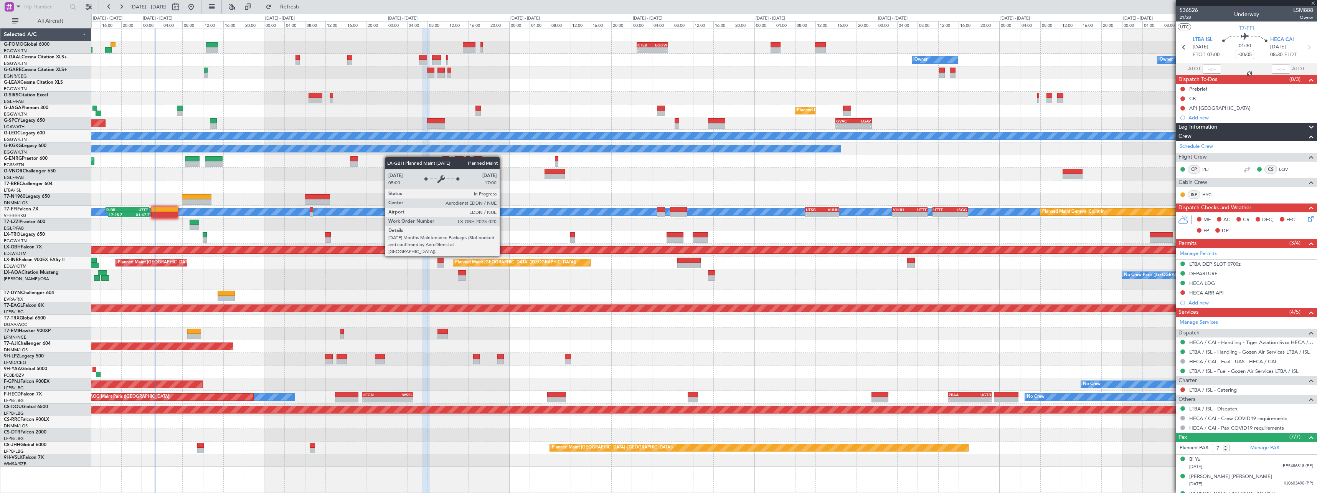
type input "+00:40"
type input "6"
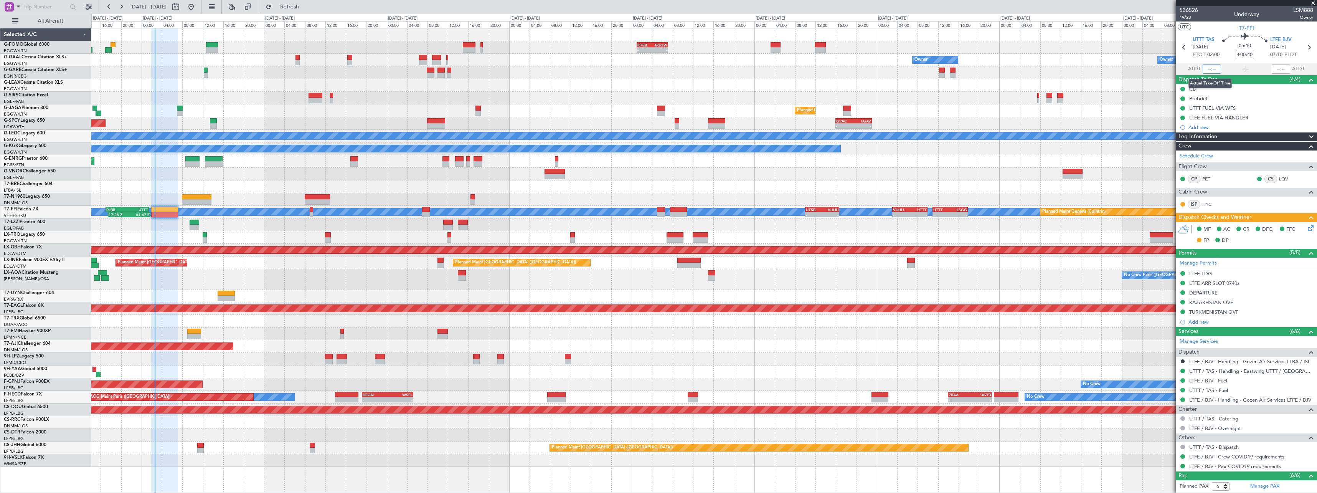
click at [1209, 69] on input "text" at bounding box center [1211, 68] width 18 height 9
click at [1306, 228] on icon at bounding box center [1309, 227] width 6 height 6
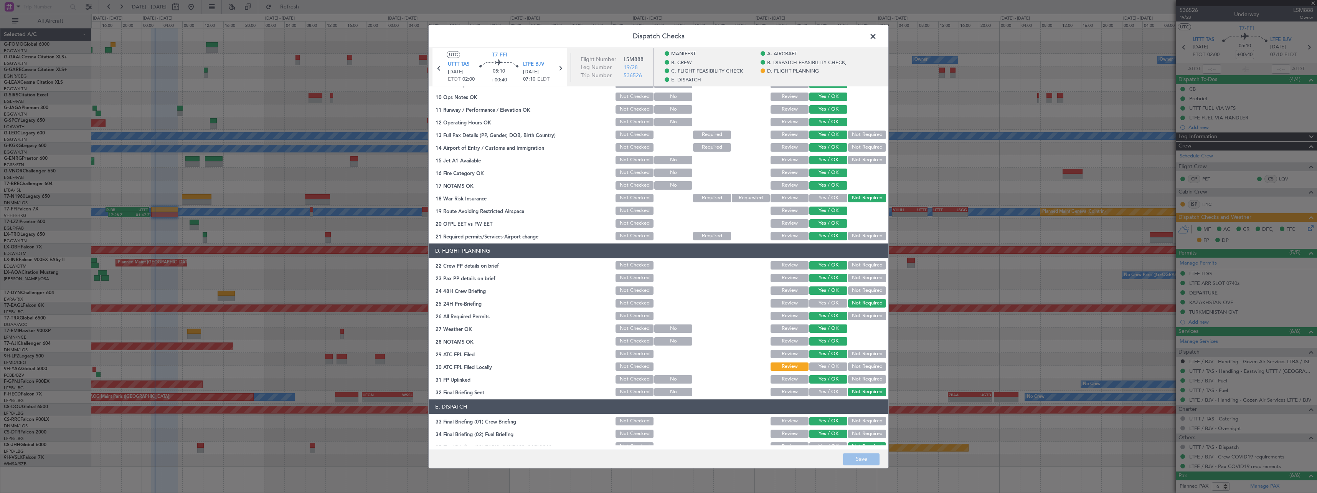
scroll to position [230, 0]
click at [854, 366] on button "Not Required" at bounding box center [867, 365] width 38 height 8
click at [864, 457] on button "Save" at bounding box center [861, 459] width 36 height 12
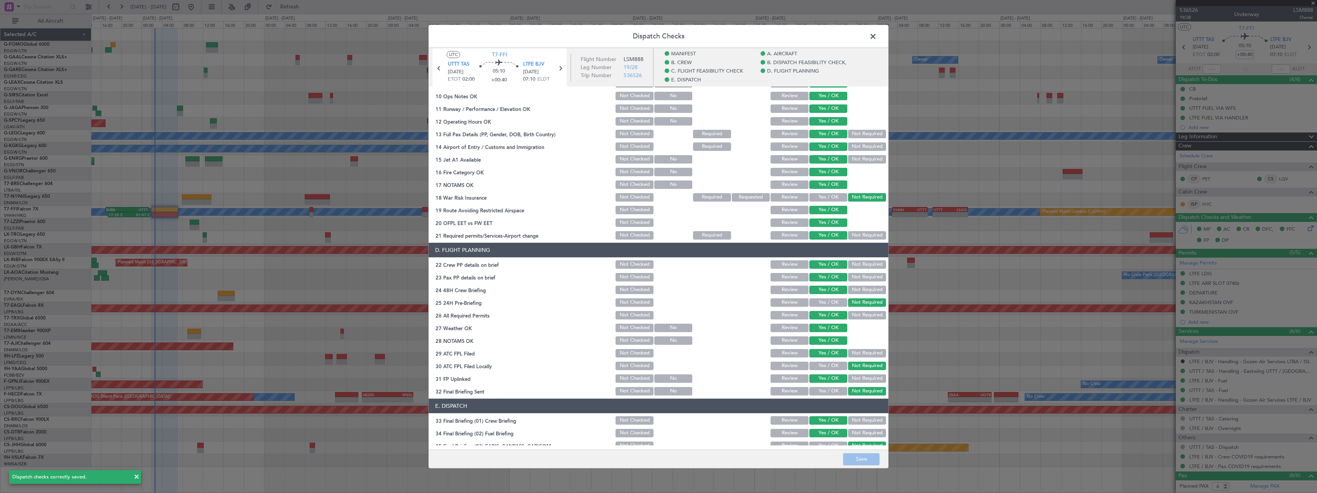
click at [877, 35] on span at bounding box center [877, 38] width 0 height 15
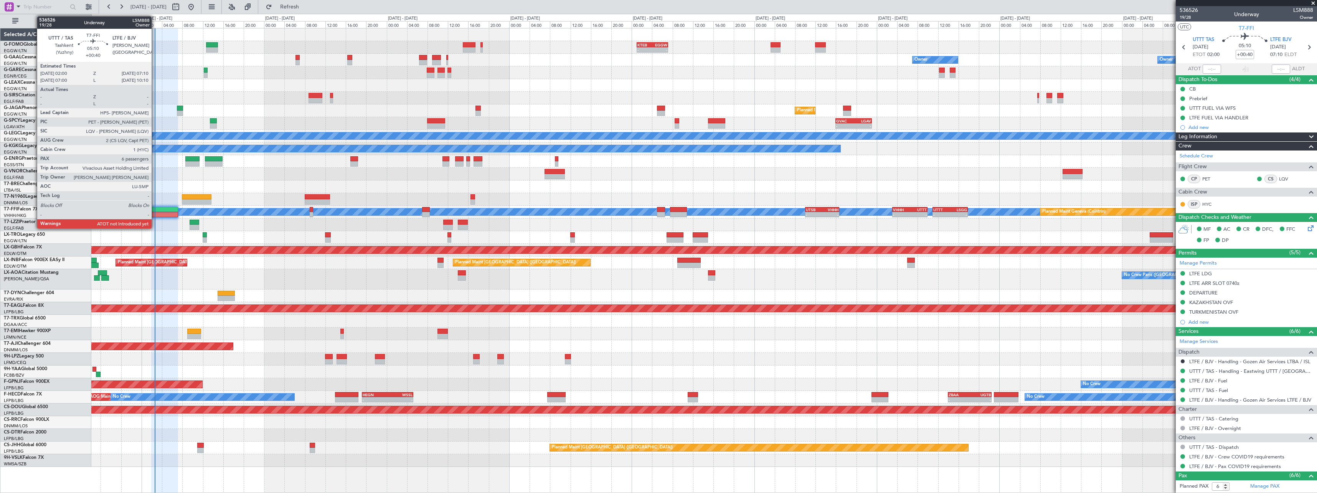
click at [155, 213] on div at bounding box center [164, 214] width 26 height 5
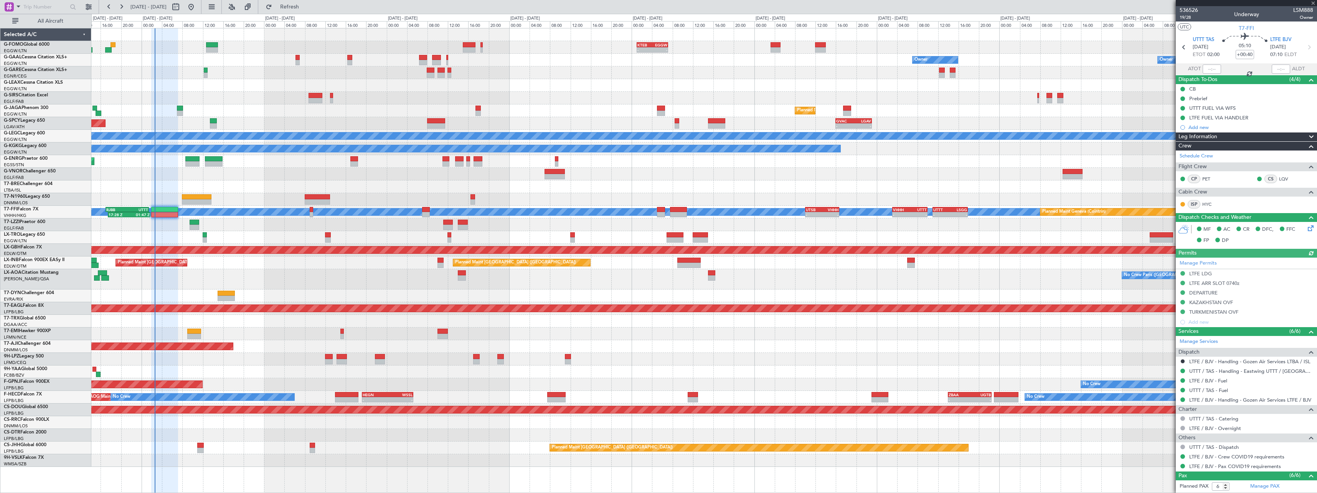
click at [1216, 70] on div at bounding box center [1211, 68] width 18 height 9
click at [1214, 70] on div at bounding box center [1211, 68] width 18 height 9
click at [1213, 70] on input "text" at bounding box center [1211, 68] width 18 height 9
type input "02:36"
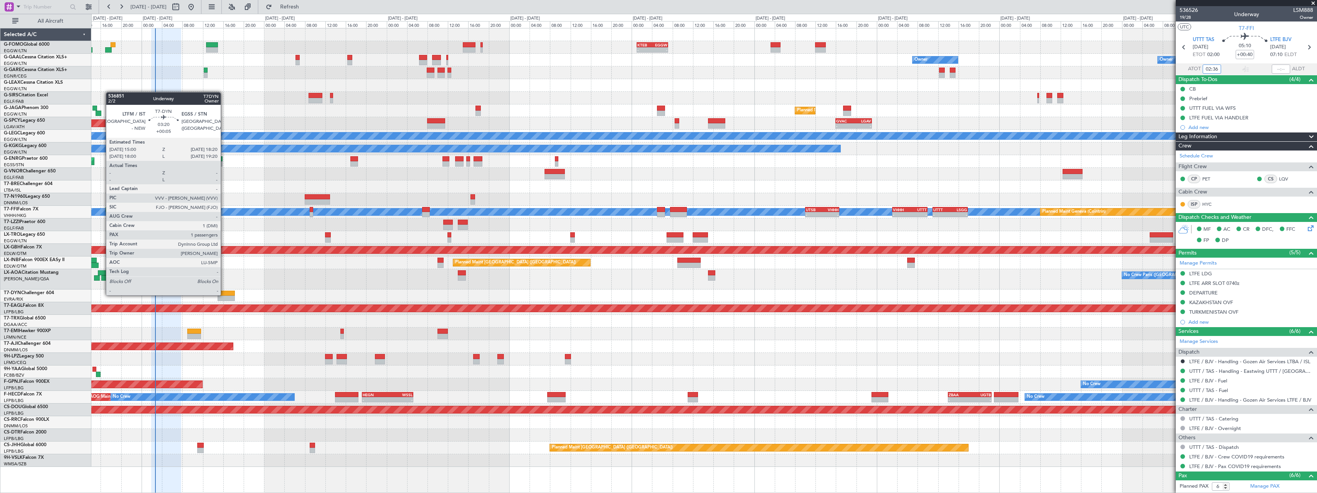
click at [224, 294] on div at bounding box center [226, 292] width 17 height 5
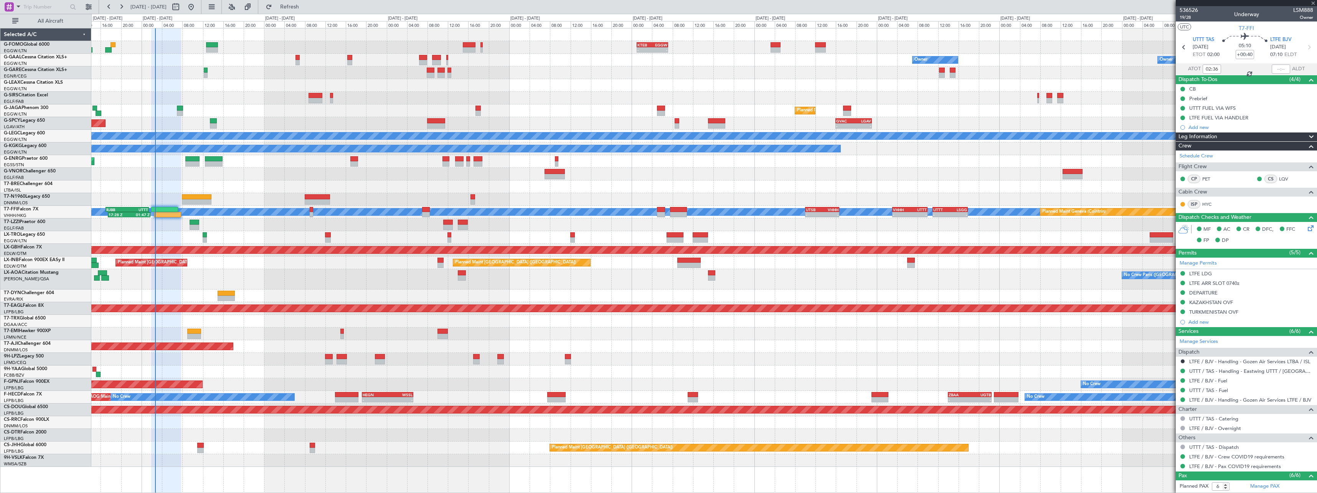
type input "+00:05"
type input "1"
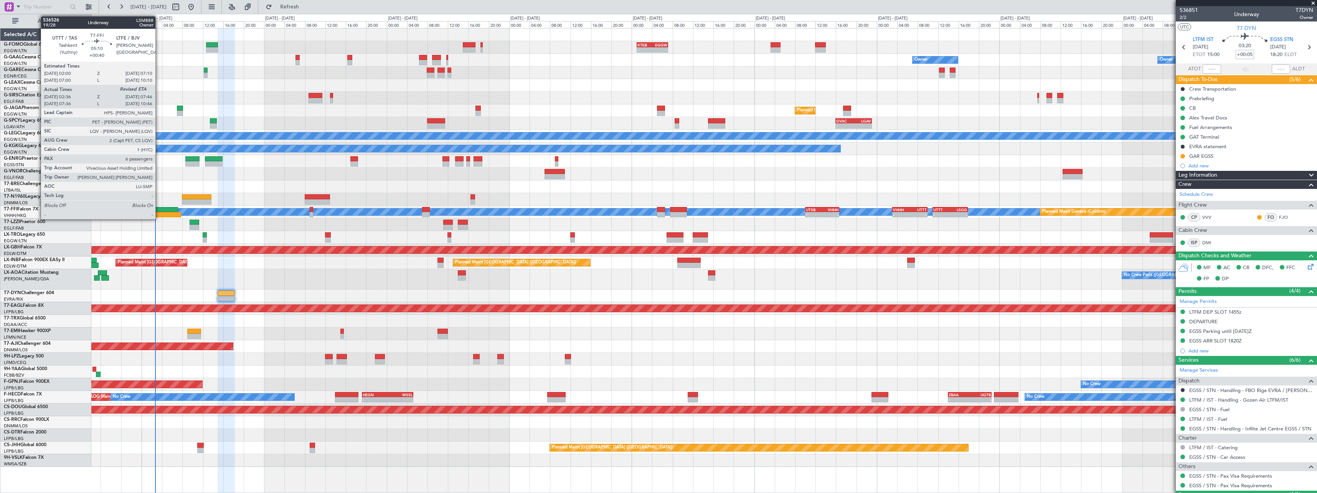
click at [159, 210] on div at bounding box center [164, 209] width 26 height 5
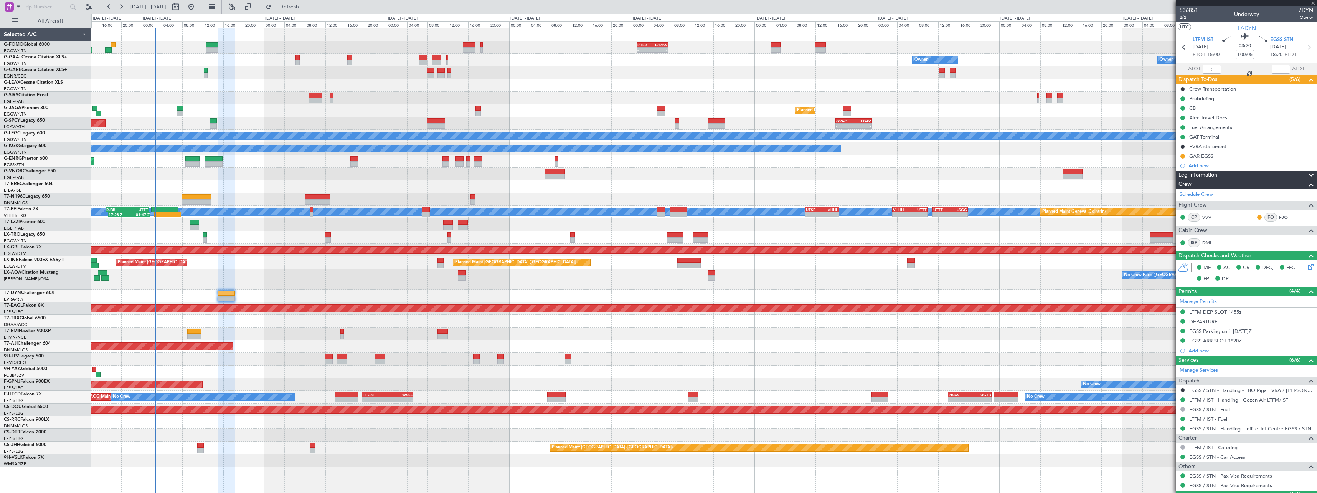
type input "+00:40"
type input "02:36"
type input "6"
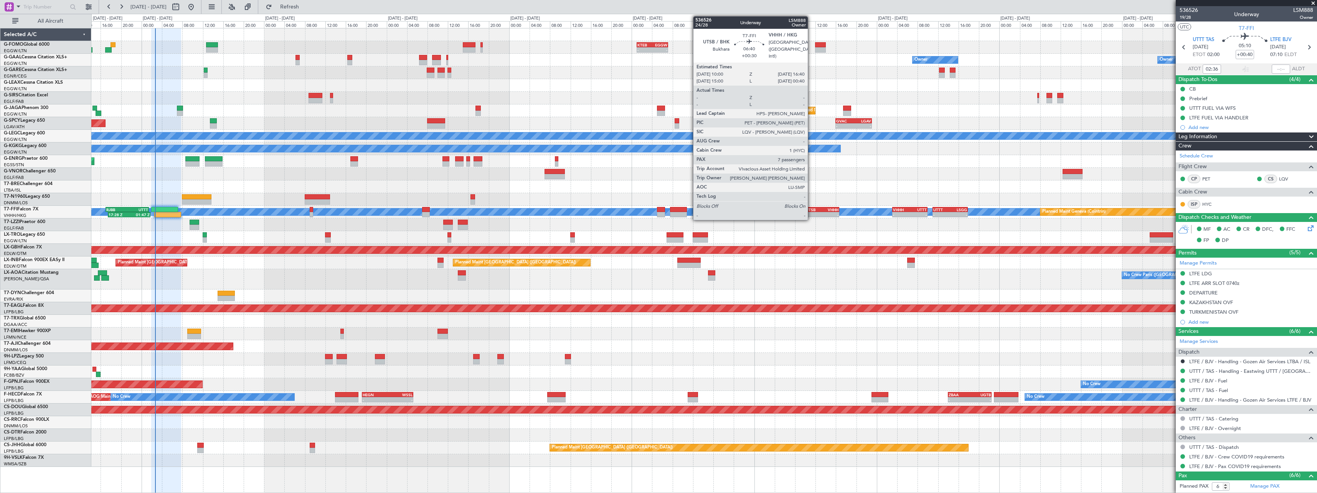
click at [811, 209] on div "UTSB" at bounding box center [814, 209] width 16 height 5
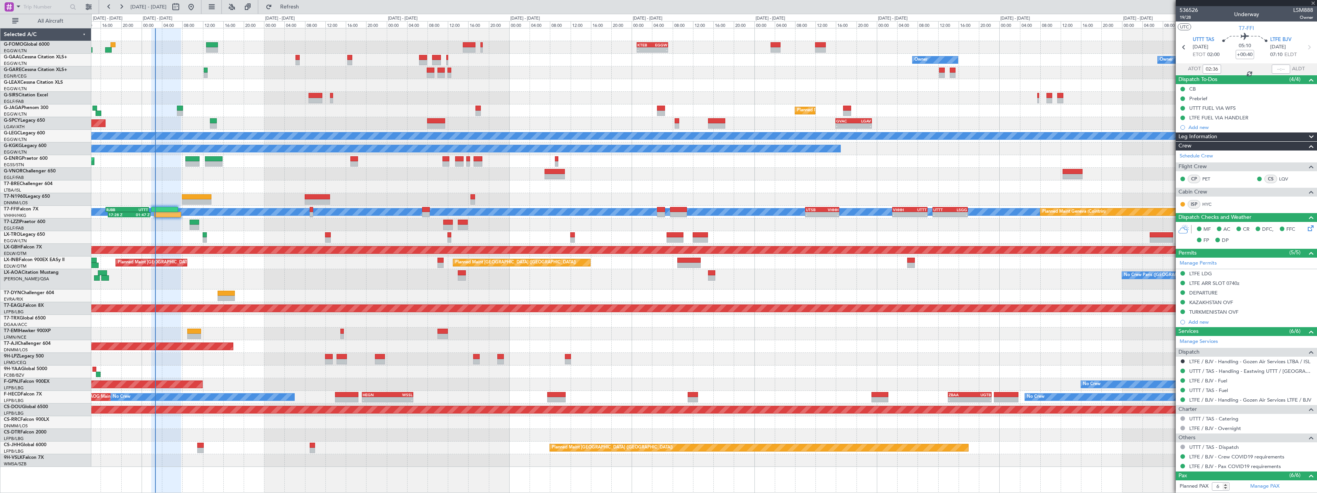
type input "+00:30"
type input "7"
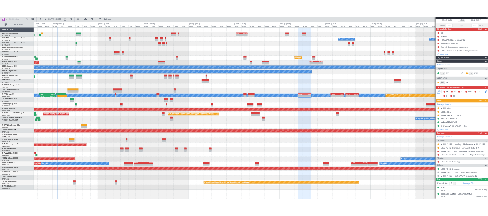
scroll to position [0, 0]
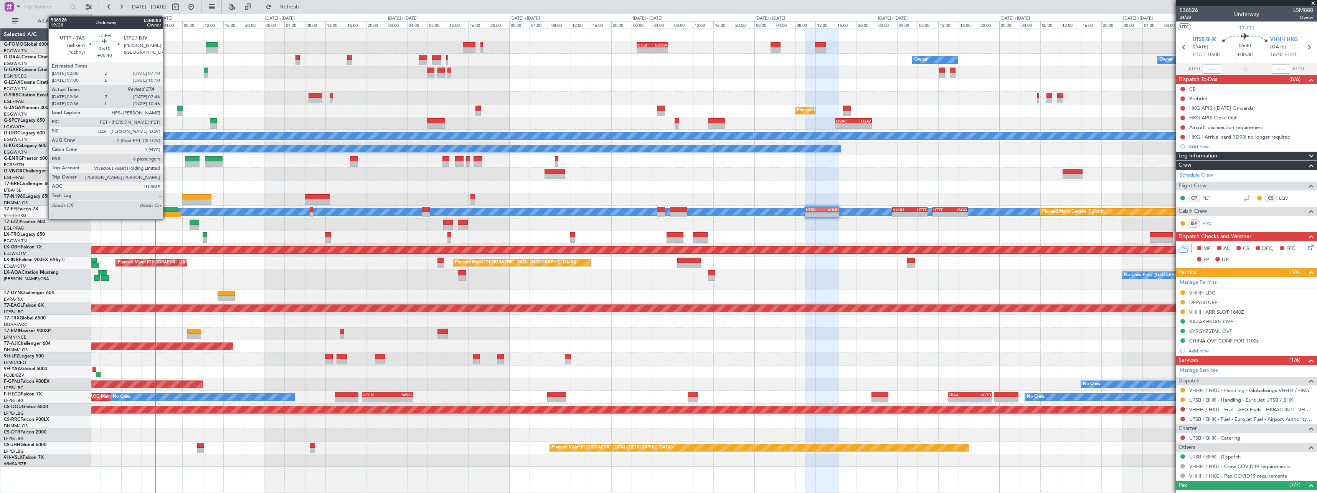
click at [167, 211] on div at bounding box center [164, 209] width 26 height 5
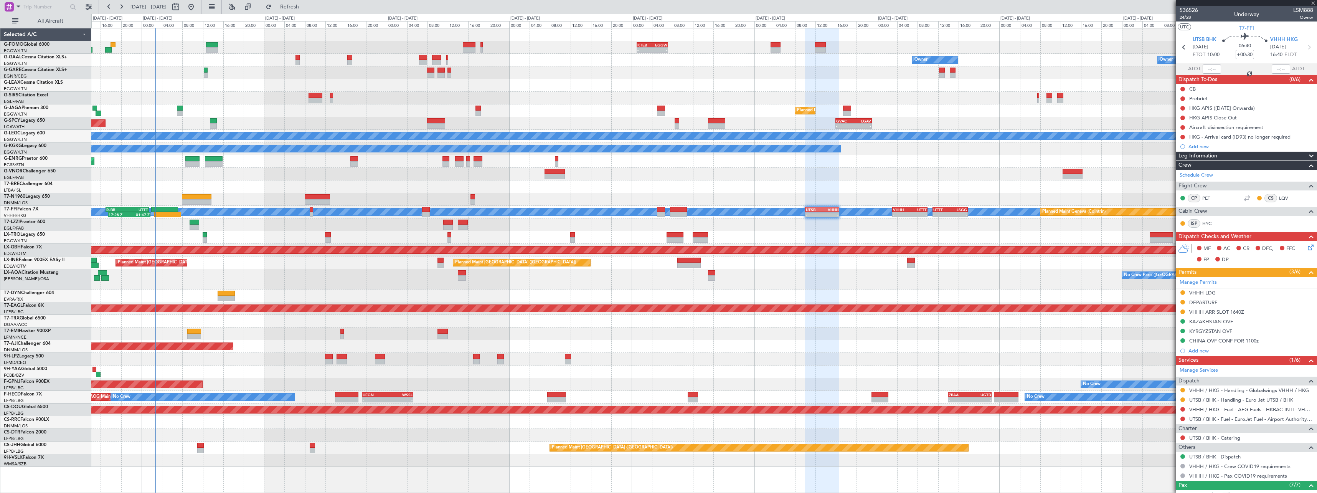
type input "+00:40"
type input "02:36"
type input "6"
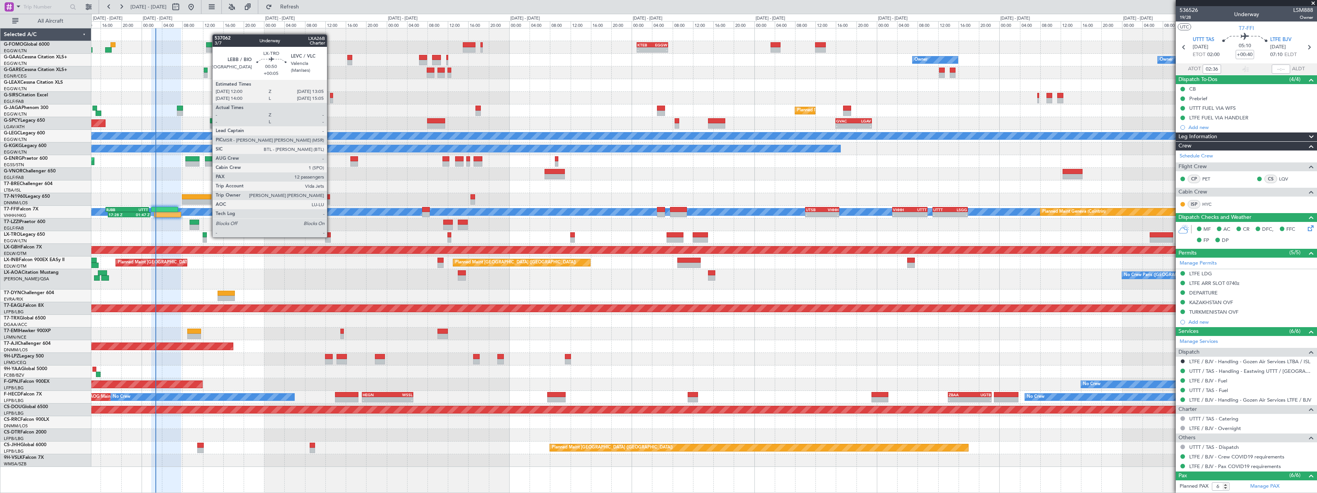
click at [330, 237] on div at bounding box center [328, 234] width 6 height 5
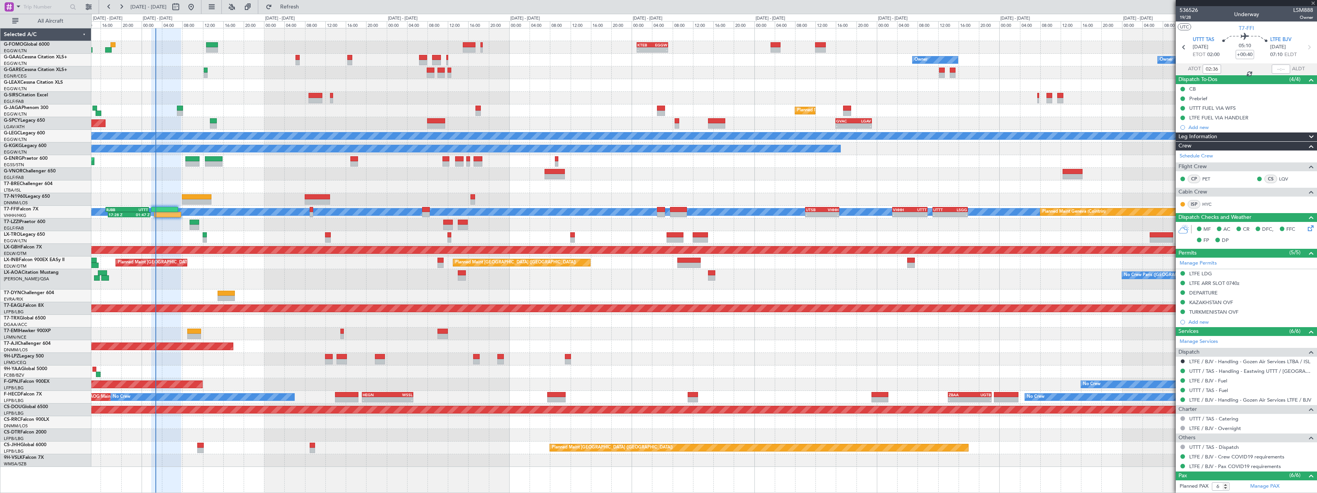
type input "+00:05"
type input "12"
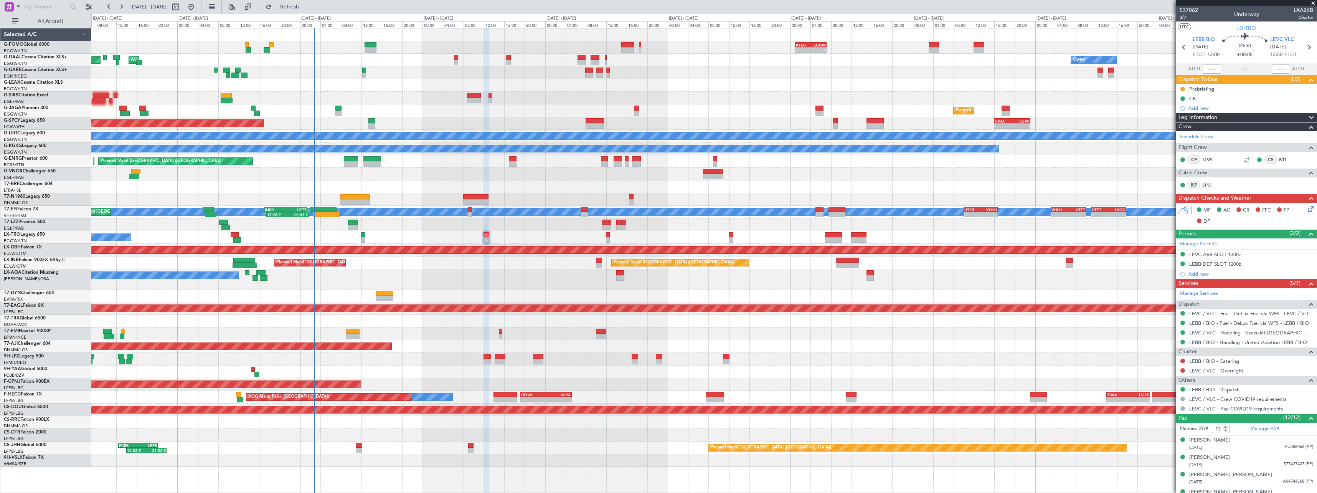
click at [356, 284] on div "No Crew Paris (Le Bourget) No Crew Antwerp (Deurne)" at bounding box center [703, 279] width 1225 height 20
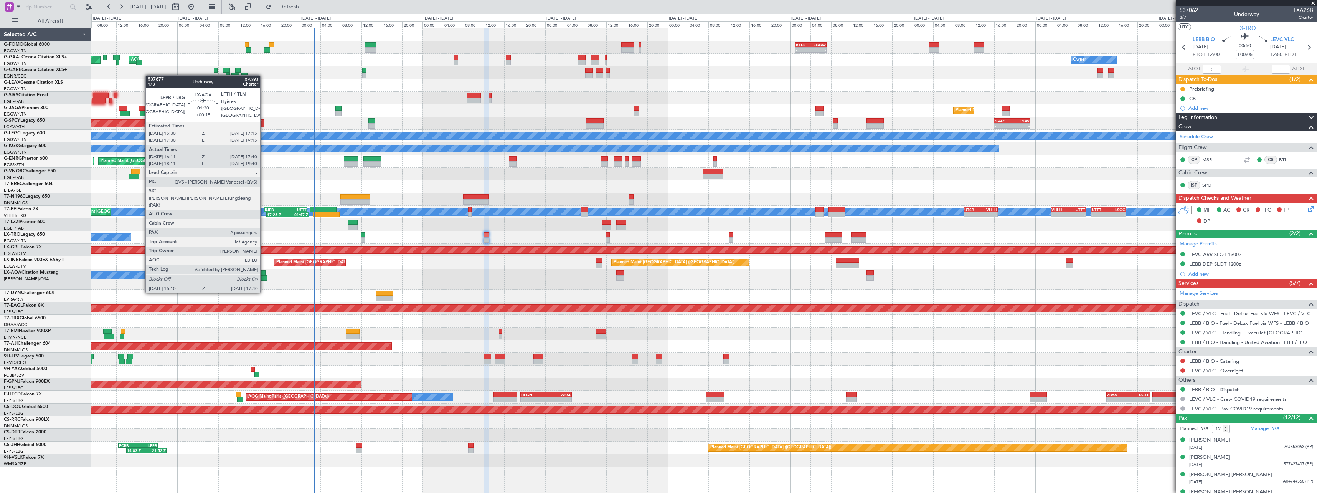
click at [264, 277] on div at bounding box center [264, 277] width 8 height 5
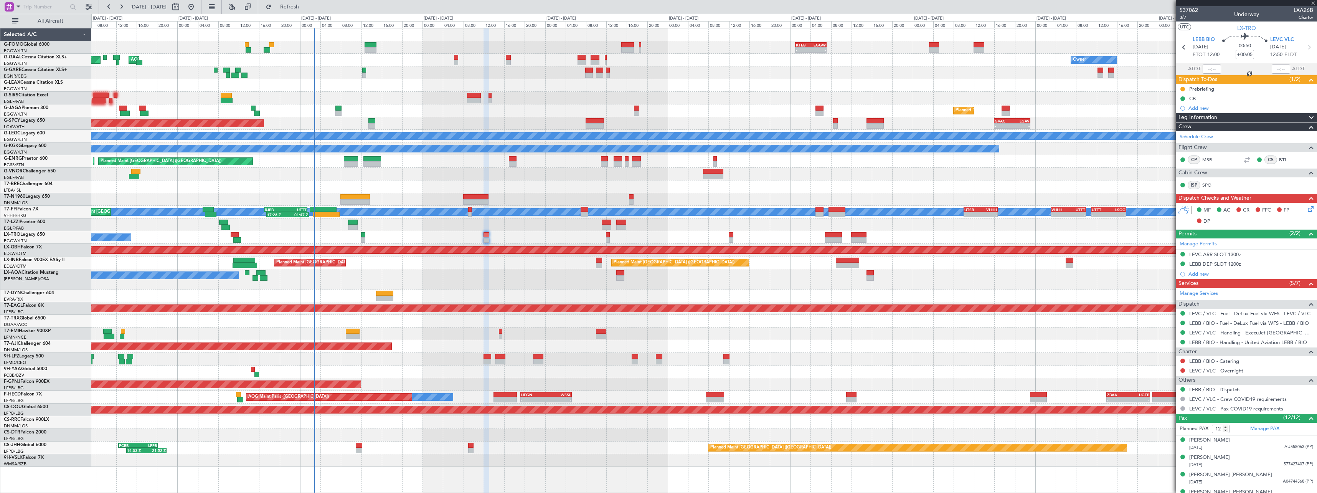
type input "+00:15"
type input "16:21"
type input "17:35"
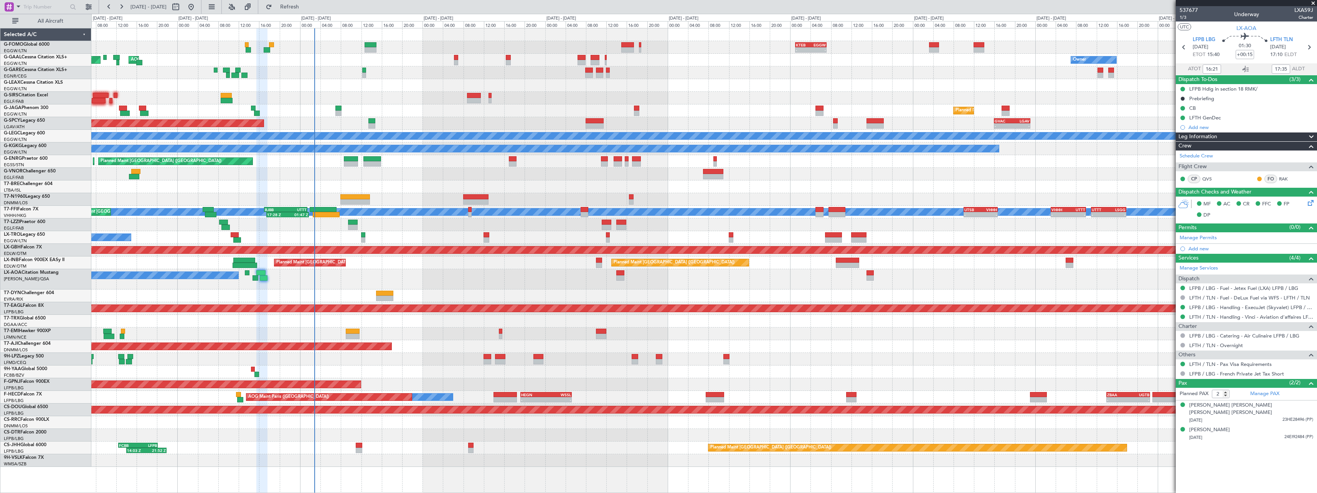
click at [659, 381] on div "Planned Maint Paris (Le Bourget) No Crew" at bounding box center [703, 384] width 1225 height 13
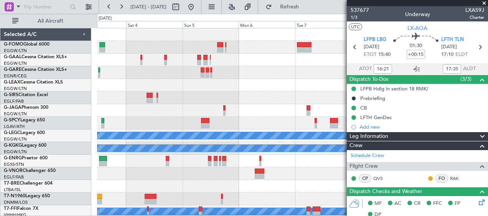
click at [487, 3] on span at bounding box center [484, 3] width 8 height 7
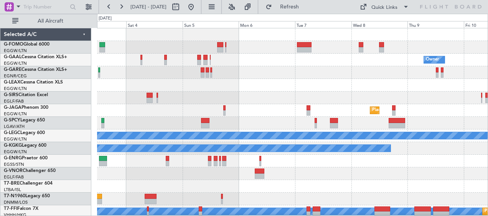
type input "0"
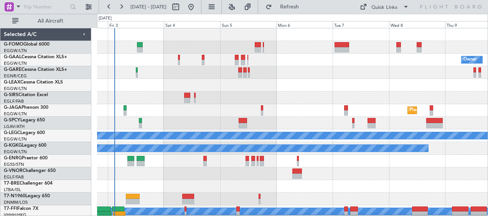
click at [390, 81] on div at bounding box center [292, 85] width 391 height 13
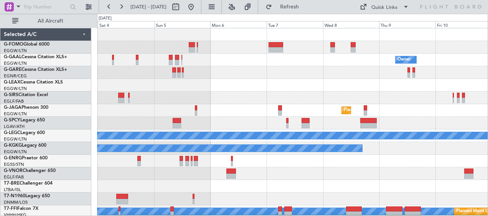
click at [335, 83] on div at bounding box center [292, 85] width 391 height 13
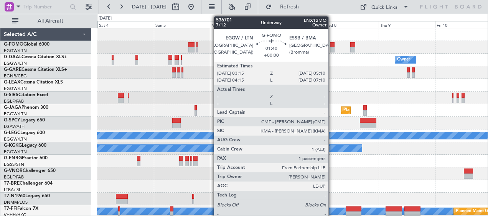
click at [332, 47] on div at bounding box center [332, 49] width 5 height 5
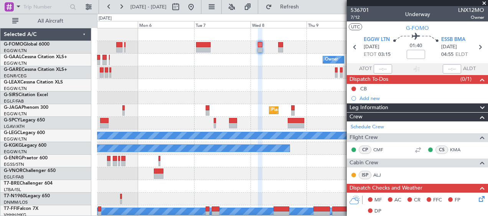
click at [485, 2] on span at bounding box center [484, 3] width 8 height 7
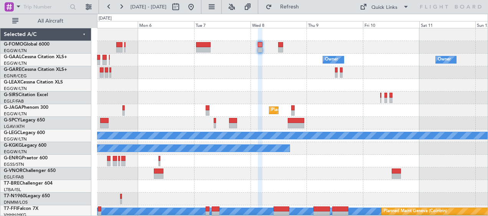
type input "0"
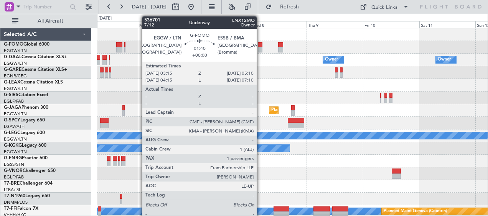
click at [260, 46] on div at bounding box center [260, 44] width 5 height 5
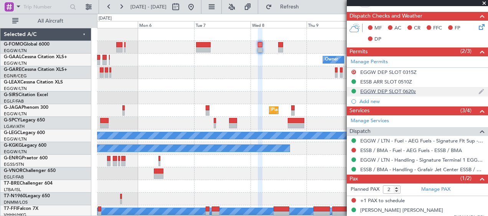
scroll to position [179, 0]
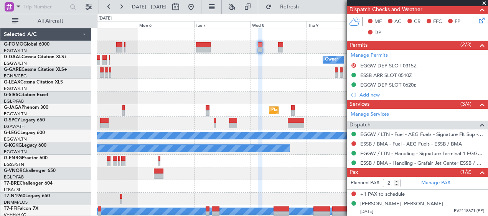
click at [484, 3] on span at bounding box center [484, 3] width 8 height 7
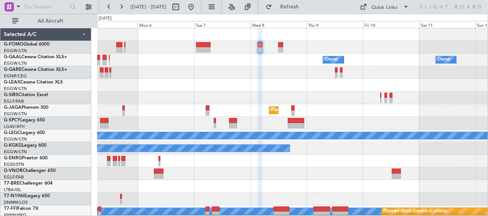
type input "0"
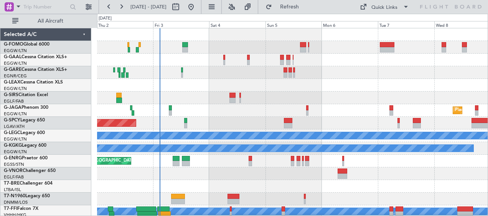
click at [392, 77] on div at bounding box center [292, 72] width 391 height 13
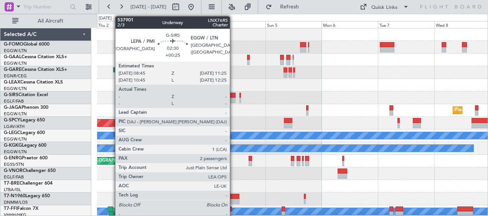
click at [233, 97] on div at bounding box center [232, 95] width 7 height 5
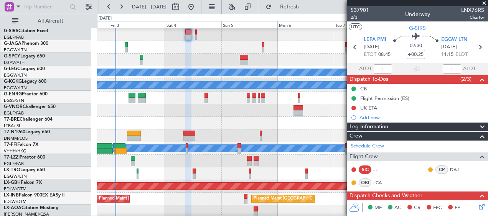
scroll to position [66, 0]
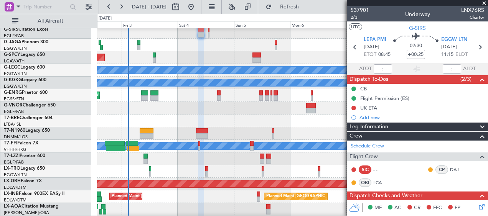
click at [326, 52] on div "Planned Maint [GEOGRAPHIC_DATA]" at bounding box center [292, 57] width 391 height 13
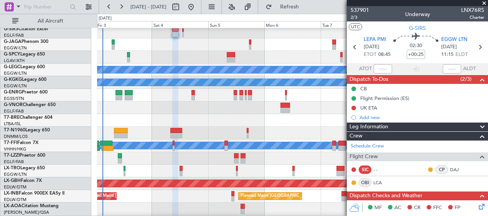
scroll to position [65, 0]
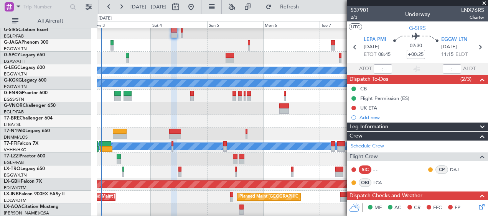
click at [247, 113] on div at bounding box center [292, 108] width 391 height 13
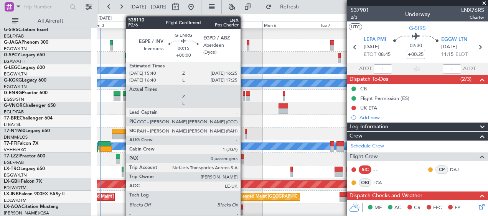
click at [244, 96] on div at bounding box center [244, 98] width 2 height 5
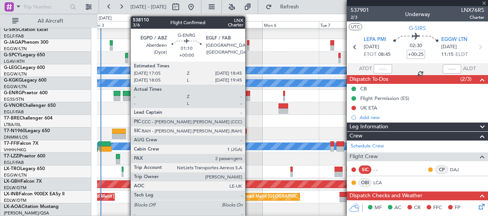
click at [249, 97] on div at bounding box center [248, 98] width 4 height 5
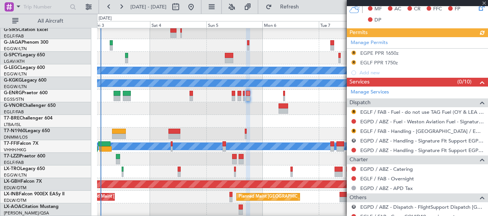
scroll to position [192, 0]
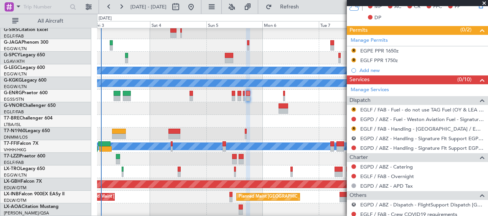
click at [485, 3] on span at bounding box center [484, 3] width 8 height 7
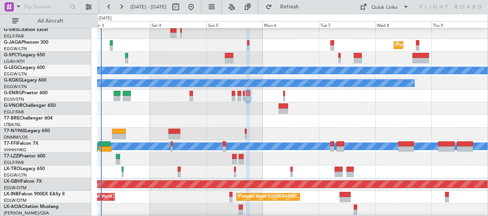
type input "0"
click at [240, 109] on div at bounding box center [292, 108] width 391 height 13
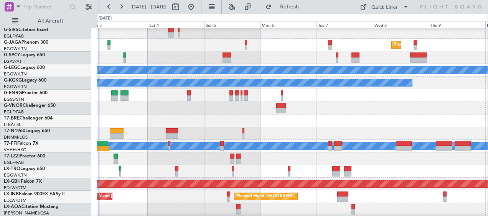
scroll to position [66, 0]
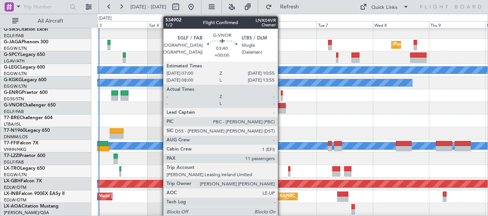
click at [282, 110] on div at bounding box center [280, 110] width 9 height 5
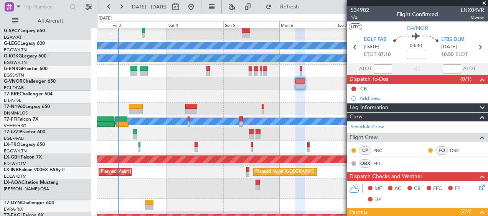
scroll to position [92, 0]
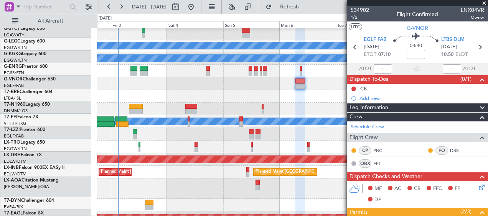
click at [240, 97] on div at bounding box center [292, 96] width 391 height 13
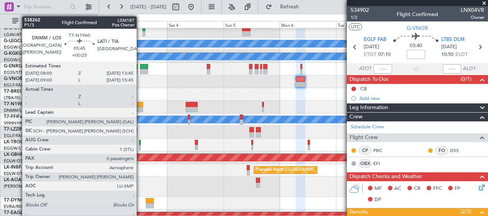
click at [140, 105] on div at bounding box center [136, 104] width 14 height 5
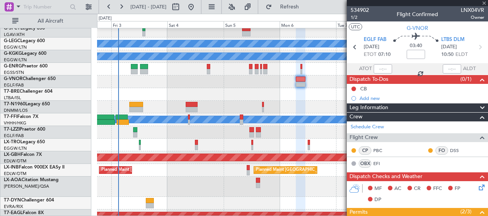
type input "+00:25"
type input "0"
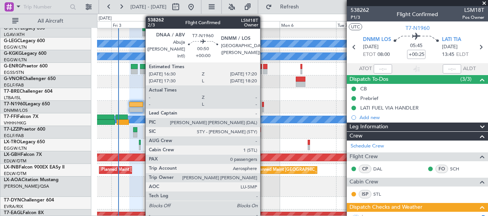
click at [264, 103] on div at bounding box center [263, 104] width 2 height 5
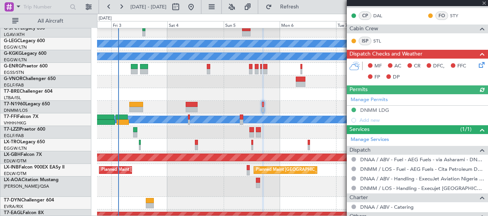
scroll to position [208, 0]
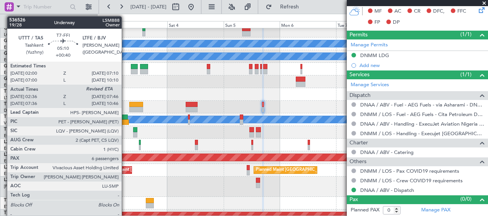
click at [125, 122] on div at bounding box center [123, 122] width 12 height 5
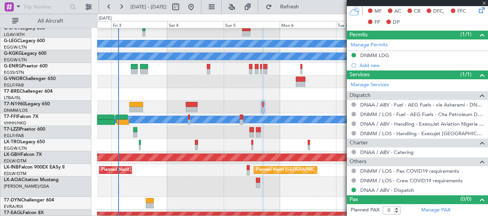
type input "+00:40"
type input "02:36"
type input "6"
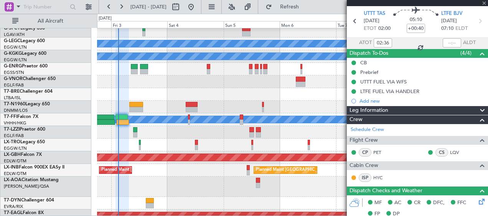
scroll to position [0, 0]
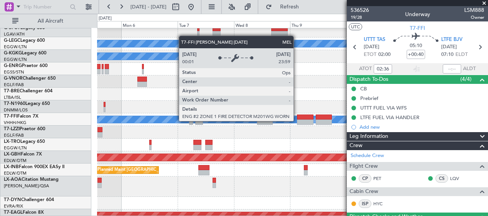
click at [132, 122] on div "MEL" at bounding box center [292, 119] width 1171 height 7
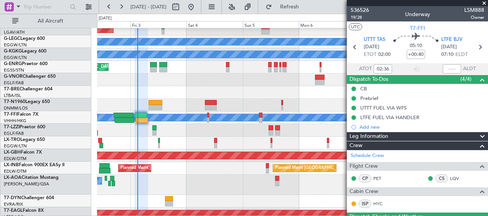
scroll to position [93, 0]
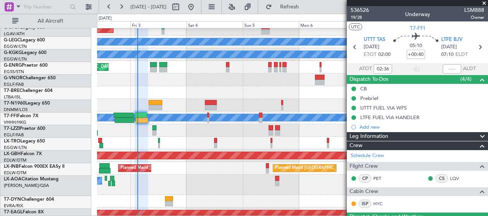
click at [260, 138] on div "A/C Unavailable" at bounding box center [292, 143] width 391 height 13
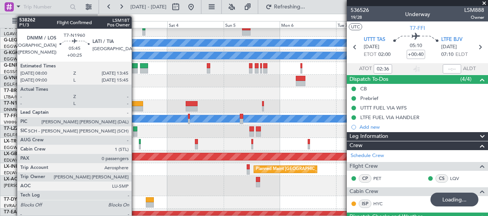
click at [135, 106] on div at bounding box center [136, 108] width 14 height 5
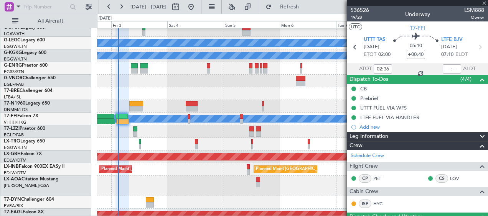
type input "+00:25"
type input "0"
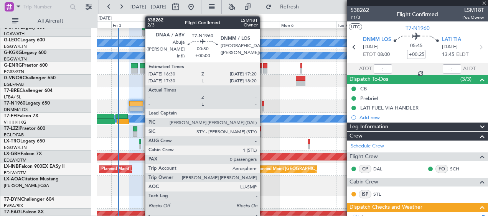
click at [263, 104] on div at bounding box center [263, 103] width 2 height 5
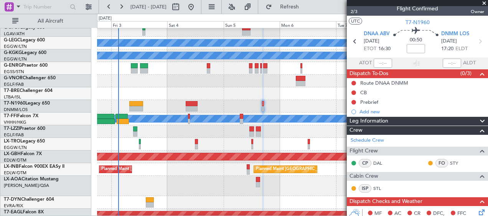
scroll to position [0, 0]
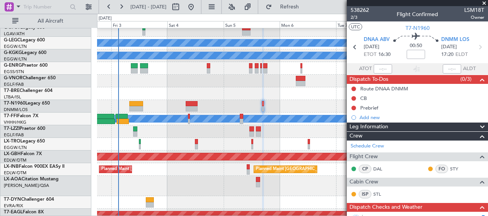
click at [486, 4] on span at bounding box center [484, 3] width 8 height 7
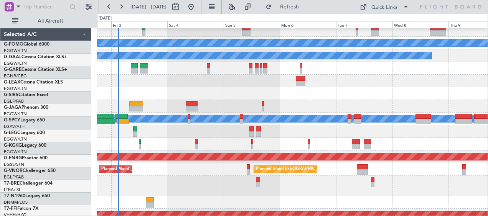
scroll to position [93, 0]
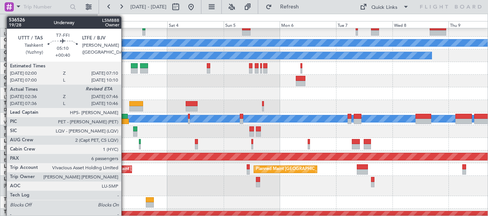
click at [125, 119] on div at bounding box center [121, 116] width 12 height 5
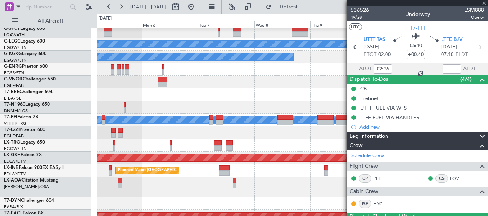
scroll to position [88, 0]
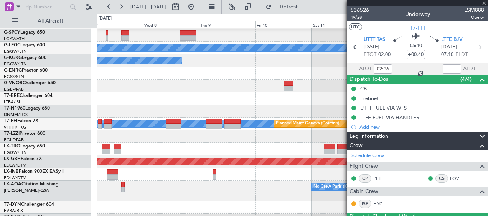
click at [61, 139] on div "Planned Maint London (Luton) A/C Unavailable London (Luton) A/C Unavailable Ist…" at bounding box center [244, 115] width 488 height 203
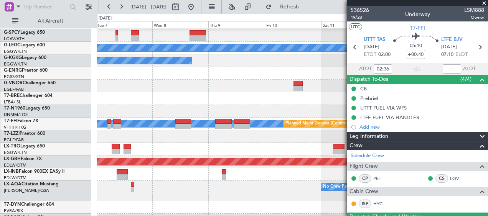
scroll to position [87, 0]
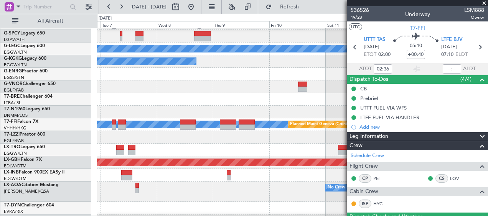
click at [186, 136] on div at bounding box center [292, 137] width 391 height 13
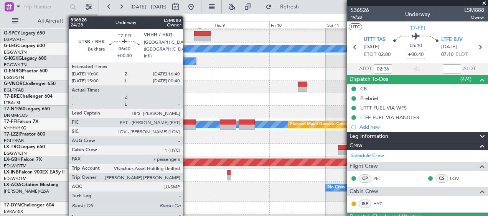
click at [186, 124] on div at bounding box center [188, 122] width 16 height 5
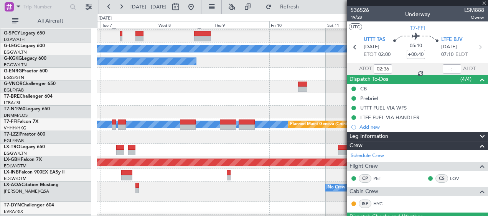
type input "+00:30"
type input "7"
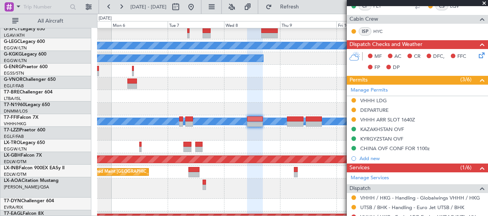
scroll to position [90, 0]
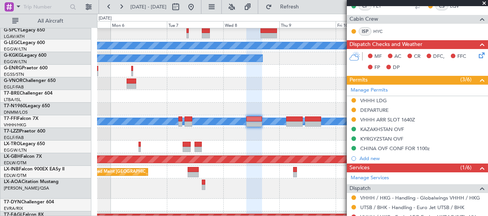
click at [247, 145] on div "Planned Maint Riga (Riga Intl)" at bounding box center [292, 147] width 391 height 13
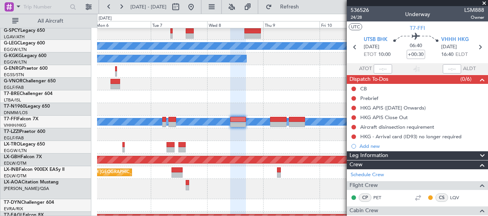
scroll to position [88, 0]
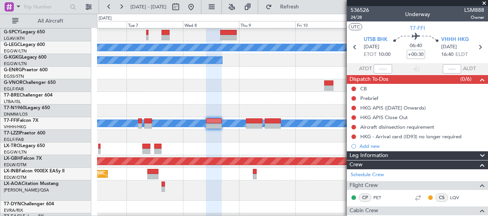
click at [264, 143] on div "Planned Maint London (Luton) A/C Unavailable London (Luton) A/C Unavailable Ist…" at bounding box center [292, 159] width 391 height 438
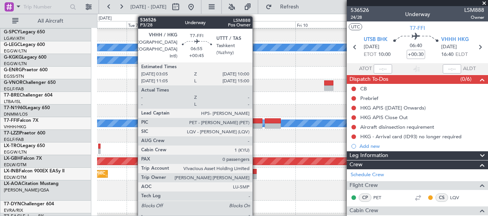
click at [256, 125] on div at bounding box center [254, 126] width 16 height 5
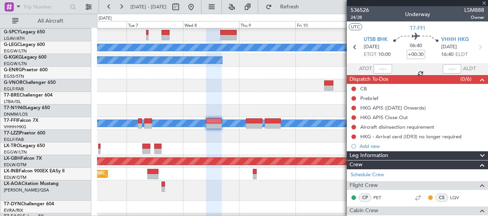
type input "+00:45"
type input "0"
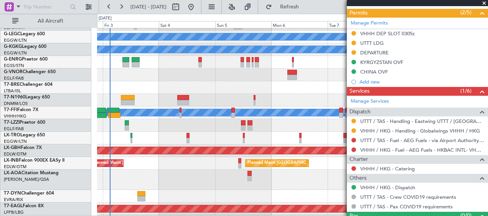
scroll to position [99, 0]
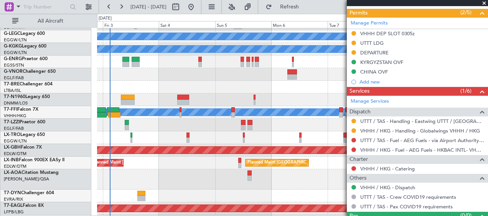
click at [331, 126] on div at bounding box center [292, 125] width 391 height 13
click at [487, 2] on span at bounding box center [484, 3] width 8 height 7
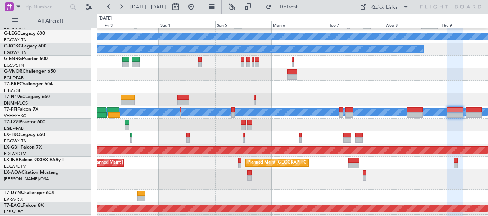
scroll to position [0, 0]
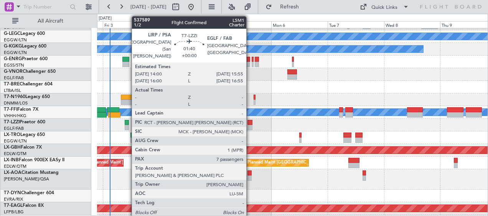
click at [250, 125] on div at bounding box center [249, 127] width 5 height 5
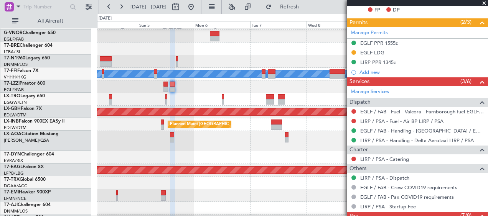
scroll to position [137, 0]
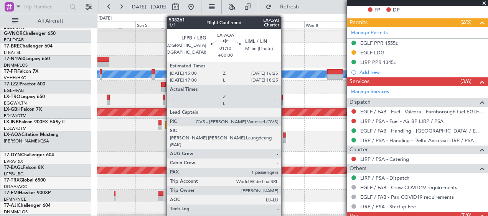
click at [285, 137] on div at bounding box center [284, 135] width 3 height 5
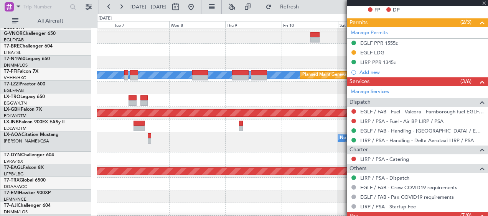
scroll to position [135, 0]
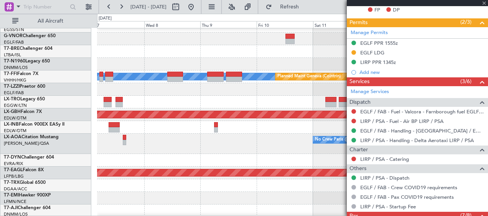
click at [150, 140] on div "No Crew Paris ([GEOGRAPHIC_DATA])" at bounding box center [292, 144] width 391 height 20
type input "1"
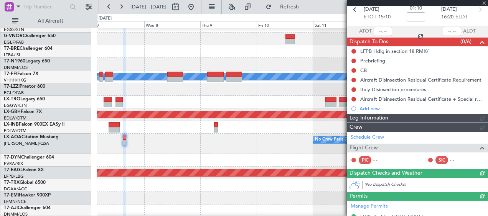
scroll to position [222, 0]
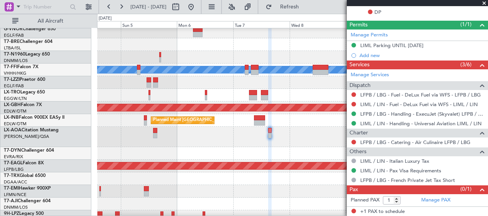
click at [304, 138] on div "No Crew Paris ([GEOGRAPHIC_DATA])" at bounding box center [292, 137] width 391 height 20
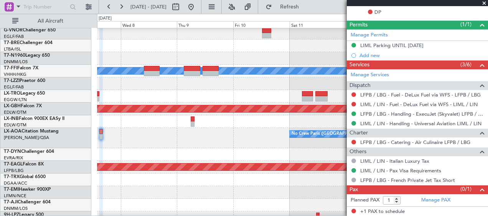
click at [127, 141] on div "No Crew Paris ([GEOGRAPHIC_DATA])" at bounding box center [292, 138] width 391 height 20
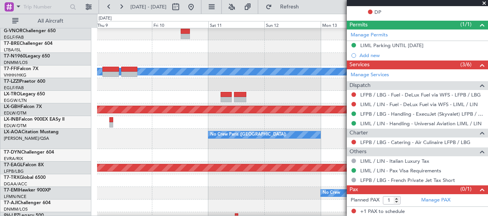
scroll to position [140, 0]
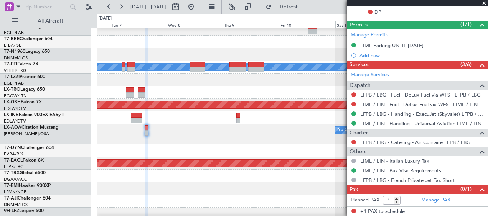
click at [255, 144] on div "Planned Maint Geneva (Cointrin) MEL MEL Planned Maint Riga (Riga Intl) Planned …" at bounding box center [292, 103] width 391 height 438
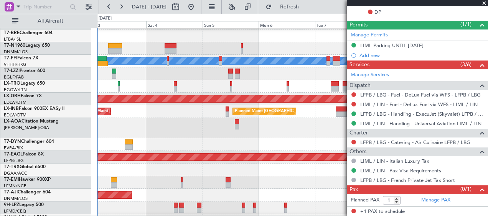
click at [321, 138] on div at bounding box center [292, 144] width 391 height 13
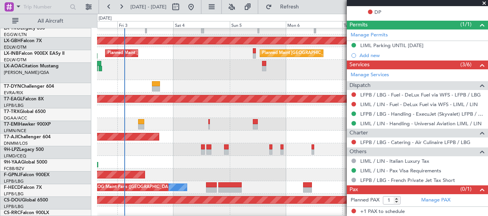
scroll to position [215, 0]
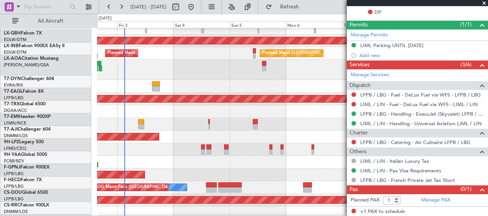
click at [198, 80] on div at bounding box center [292, 86] width 391 height 13
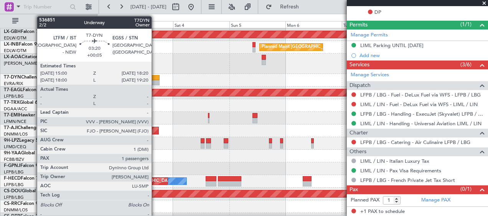
click at [156, 77] on div at bounding box center [156, 77] width 8 height 5
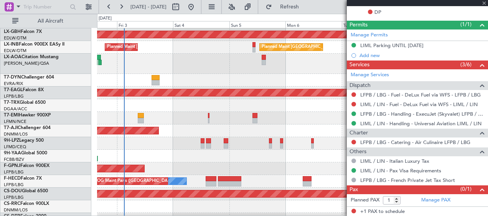
type input "+00:05"
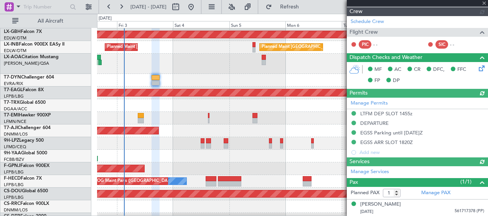
scroll to position [269, 0]
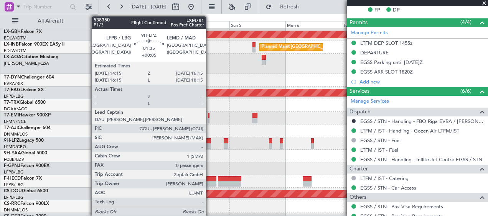
click at [209, 142] on div at bounding box center [208, 140] width 5 height 5
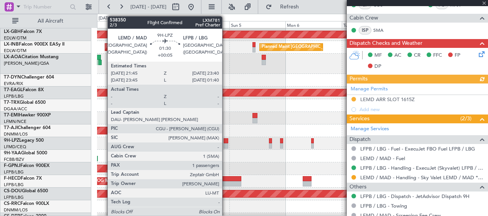
scroll to position [199, 0]
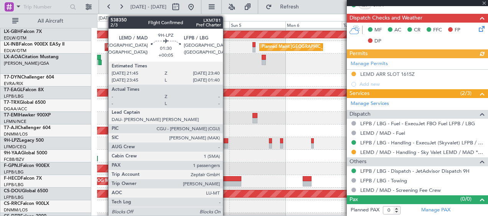
click at [226, 143] on div at bounding box center [226, 140] width 5 height 5
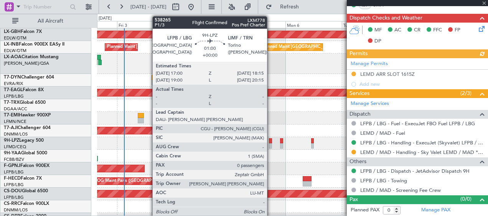
type input "1"
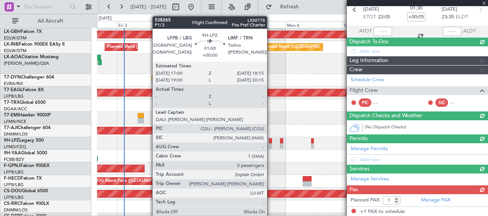
click at [270, 143] on div at bounding box center [270, 145] width 3 height 5
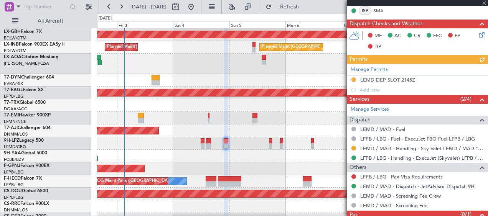
scroll to position [219, 0]
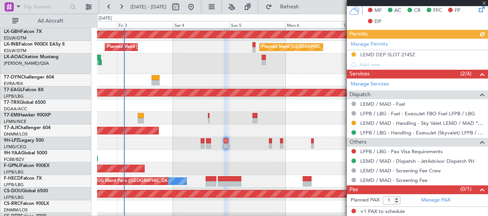
type input "0"
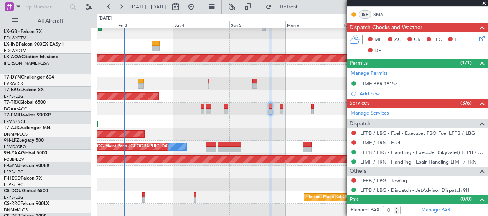
scroll to position [250, 0]
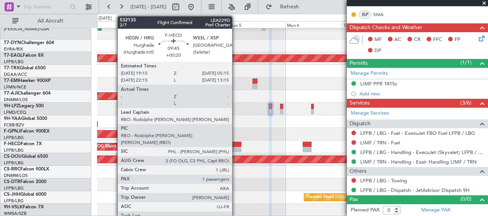
click at [235, 146] on div at bounding box center [230, 144] width 24 height 5
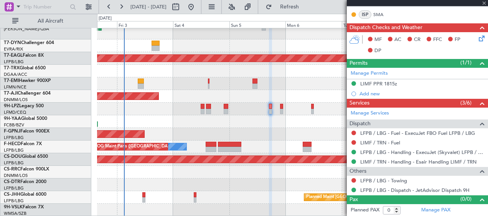
type input "+00:20"
type input "1"
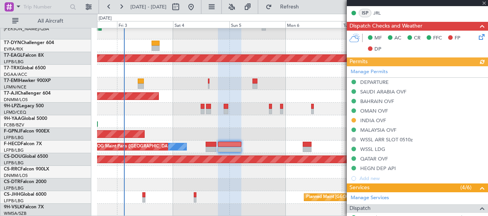
scroll to position [254, 0]
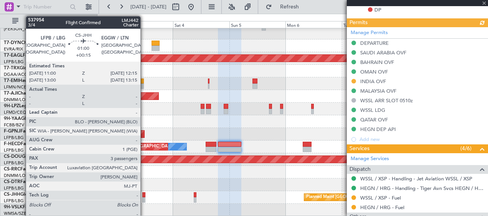
click at [144, 197] on div at bounding box center [143, 195] width 3 height 5
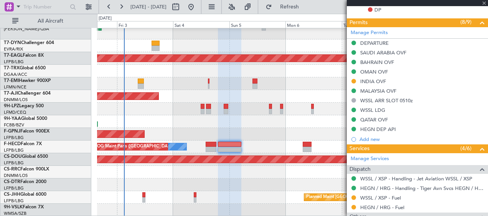
type input "+00:15"
type input "3"
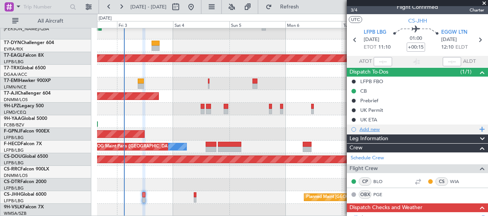
scroll to position [0, 0]
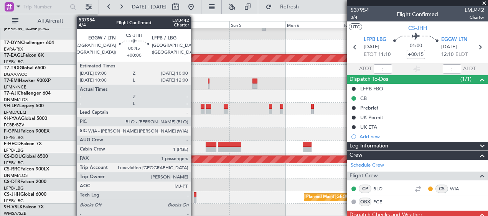
click at [195, 197] on div at bounding box center [195, 195] width 3 height 5
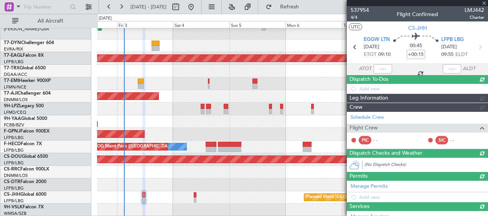
type input "4"
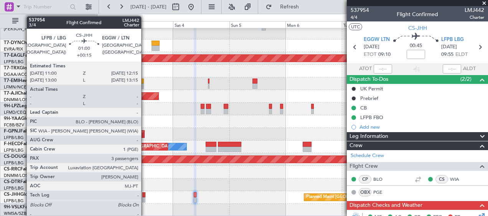
click at [145, 197] on div at bounding box center [143, 195] width 3 height 5
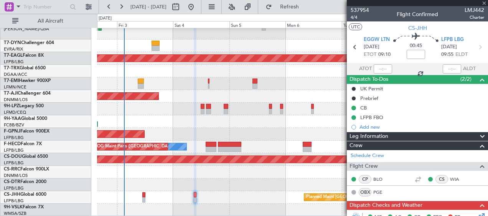
type input "+00:15"
type input "3"
